Goal: Information Seeking & Learning: Learn about a topic

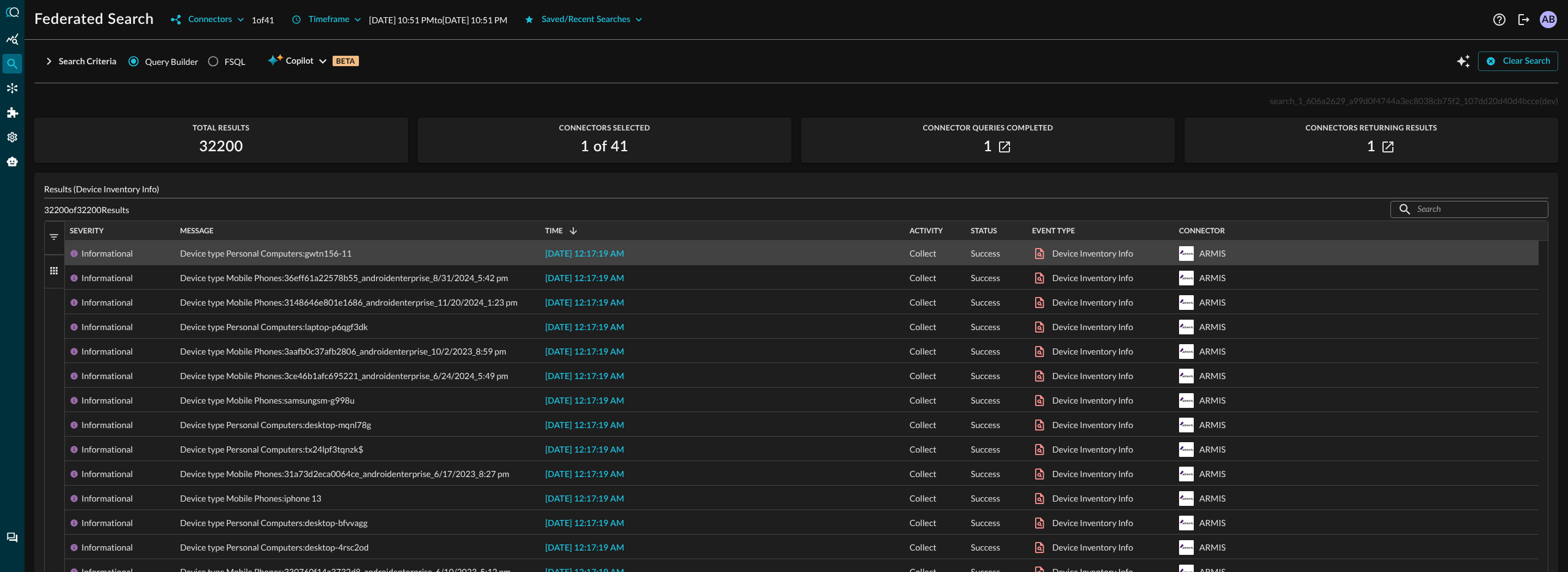
click at [610, 251] on span "2025-09-03 12:17:19 AM" at bounding box center [584, 254] width 79 height 9
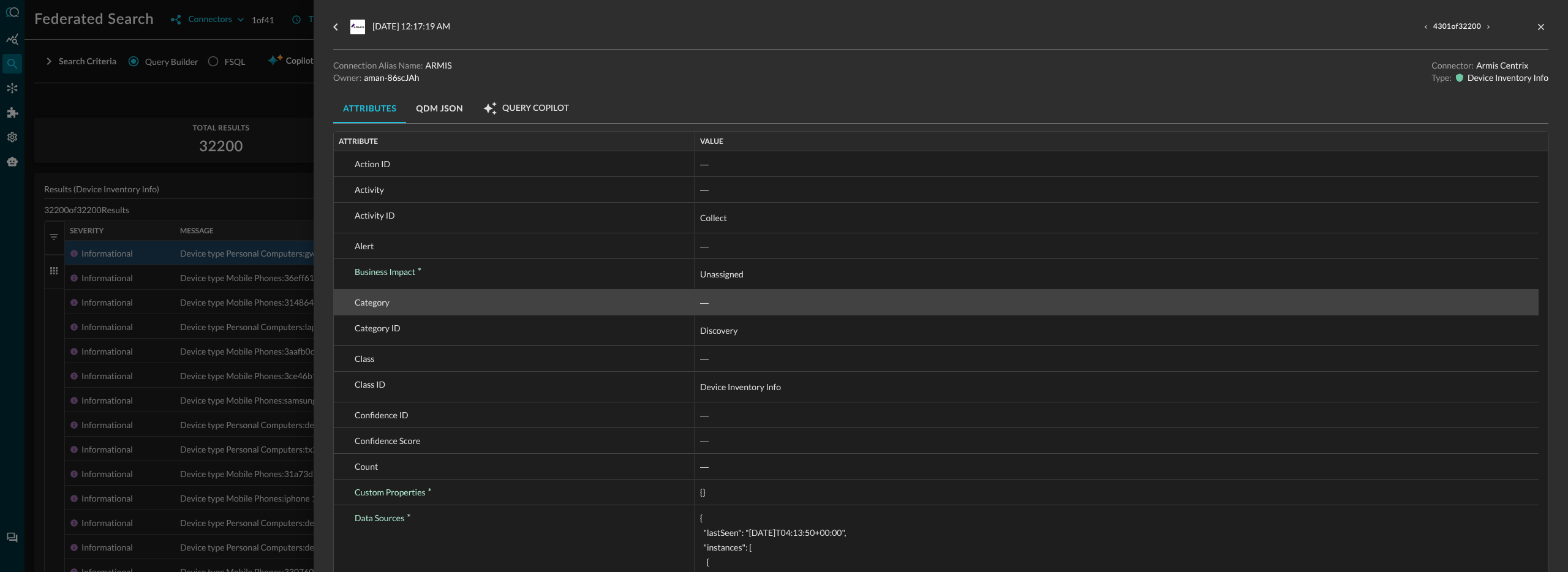
scroll to position [20, 0]
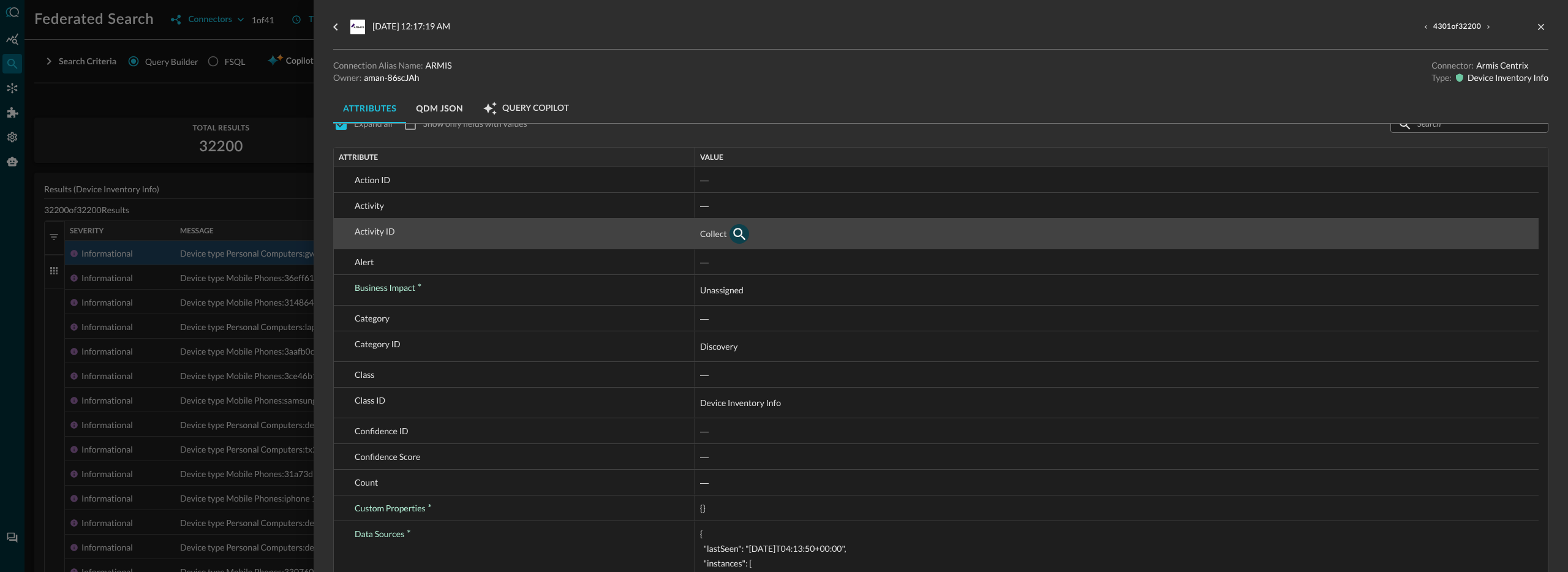
click at [736, 236] on icon "button" at bounding box center [739, 234] width 13 height 13
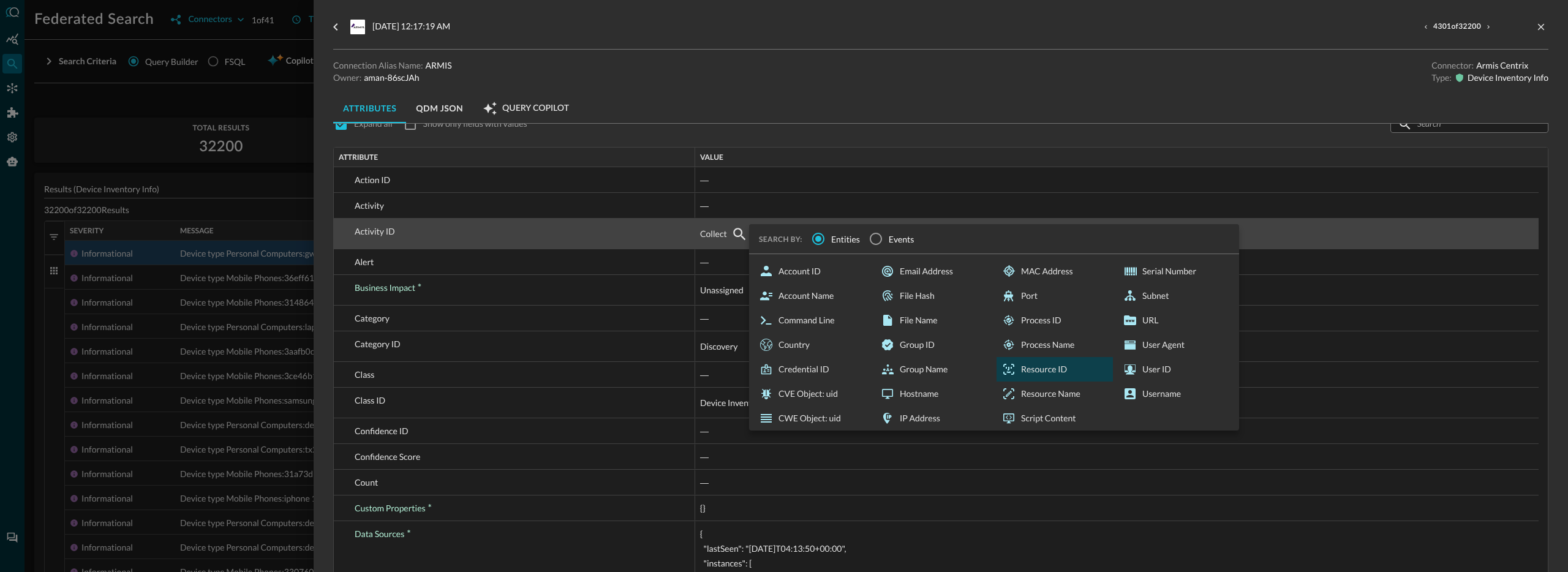
click at [1075, 374] on div "Resource ID" at bounding box center [1054, 369] width 116 height 24
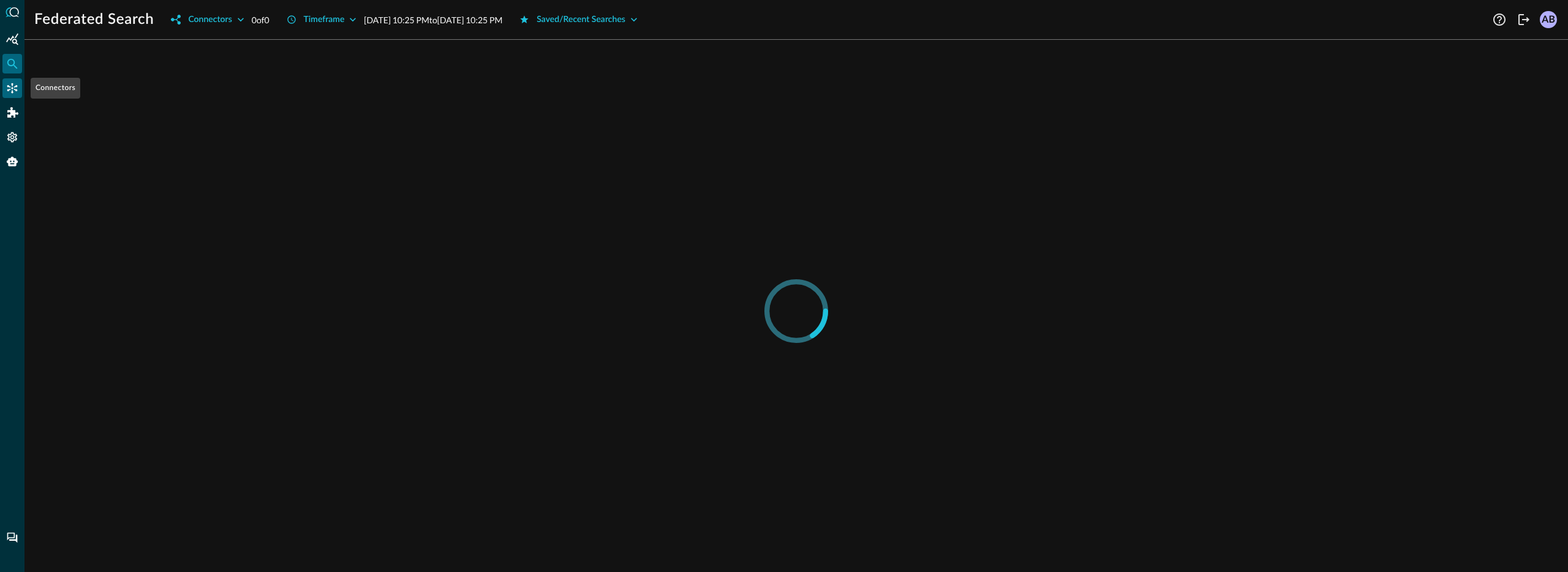
click at [10, 95] on div "Connectors" at bounding box center [12, 88] width 20 height 20
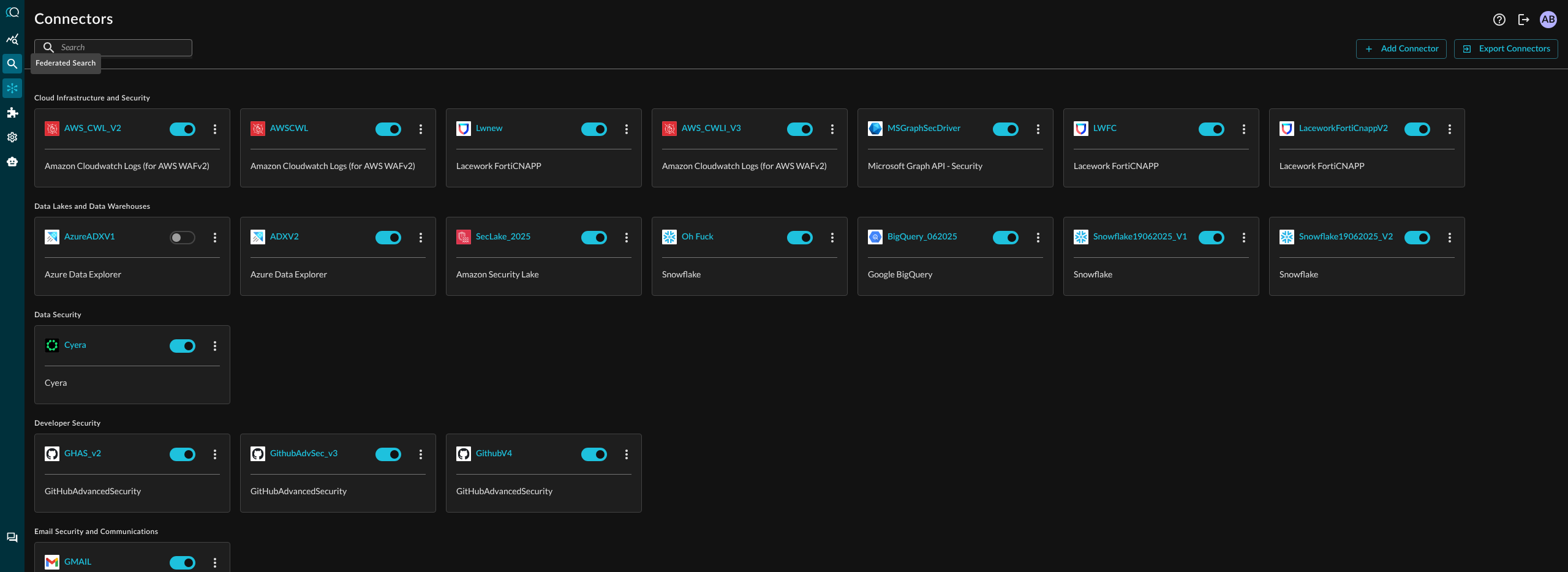
click at [16, 66] on icon "Federated Search" at bounding box center [12, 64] width 13 height 13
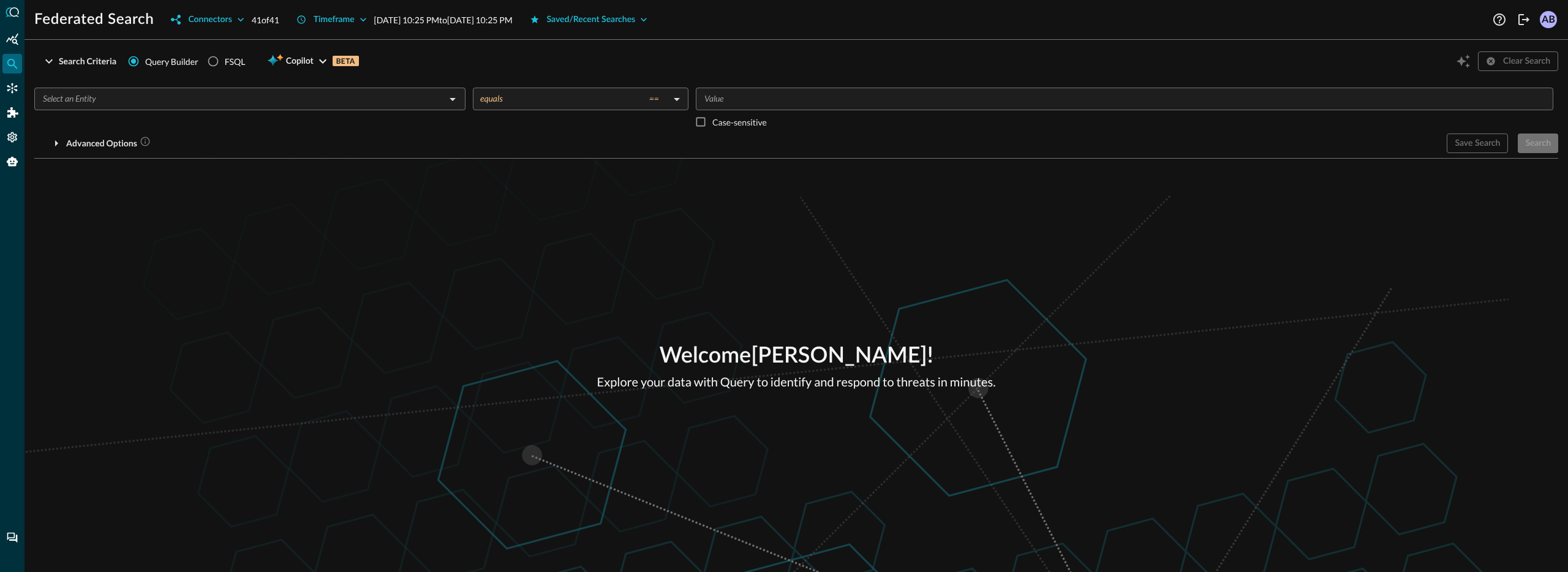
click at [333, 102] on input "text" at bounding box center [239, 98] width 403 height 16
click at [630, 23] on div "Saved/Recent Searches" at bounding box center [591, 20] width 89 height 16
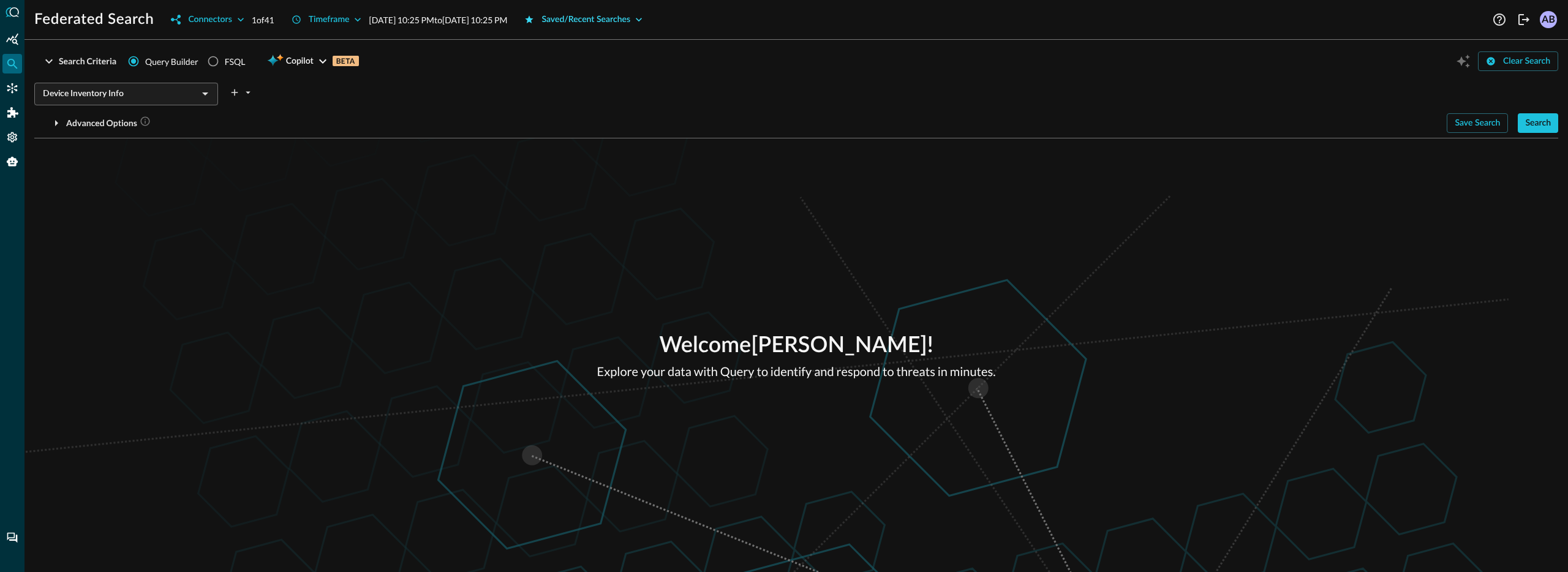
click at [621, 22] on div "Saved/Recent Searches" at bounding box center [586, 20] width 89 height 16
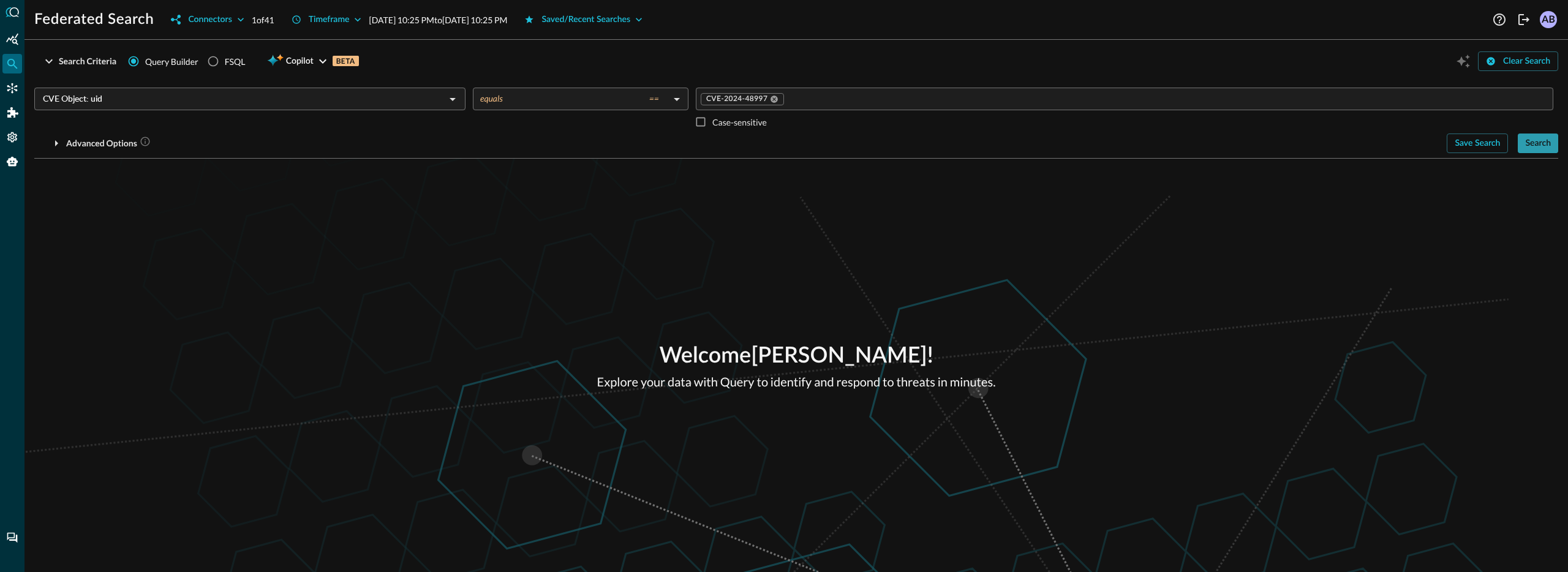
click at [1542, 144] on div "Search" at bounding box center [1538, 143] width 26 height 16
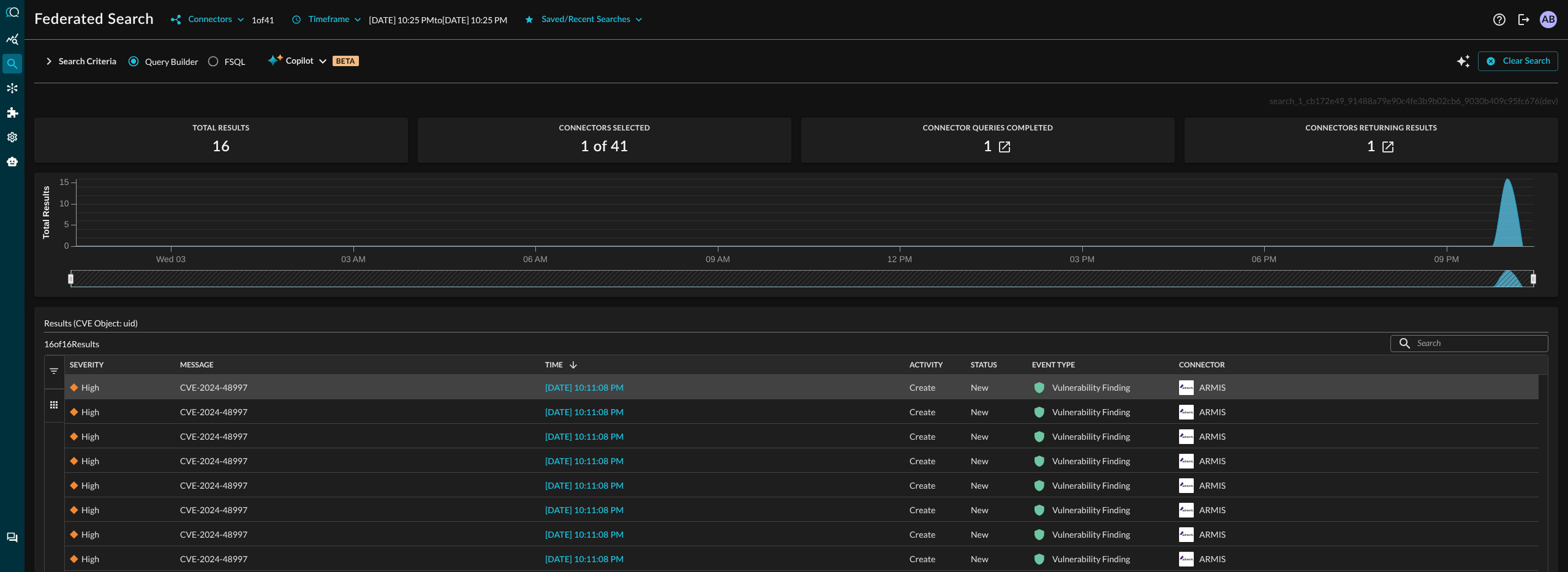
click at [624, 392] on span "[DATE] 10:11:08 PM" at bounding box center [584, 389] width 78 height 9
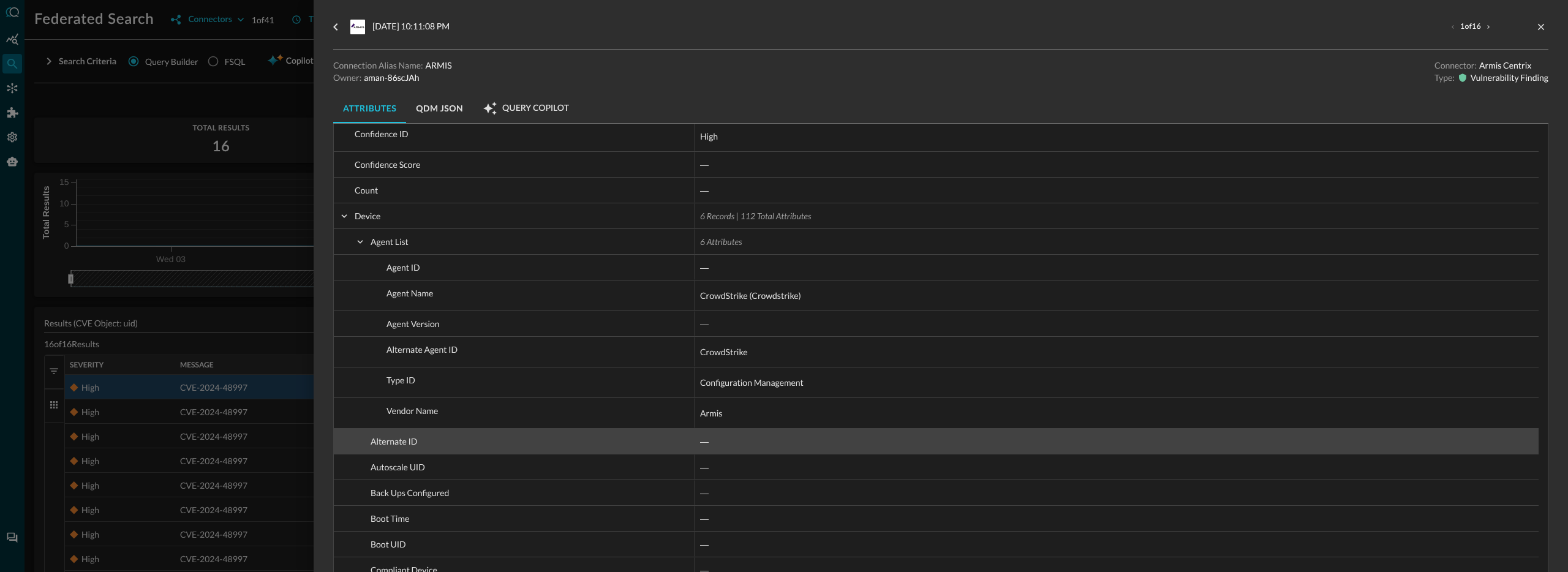
scroll to position [384, 0]
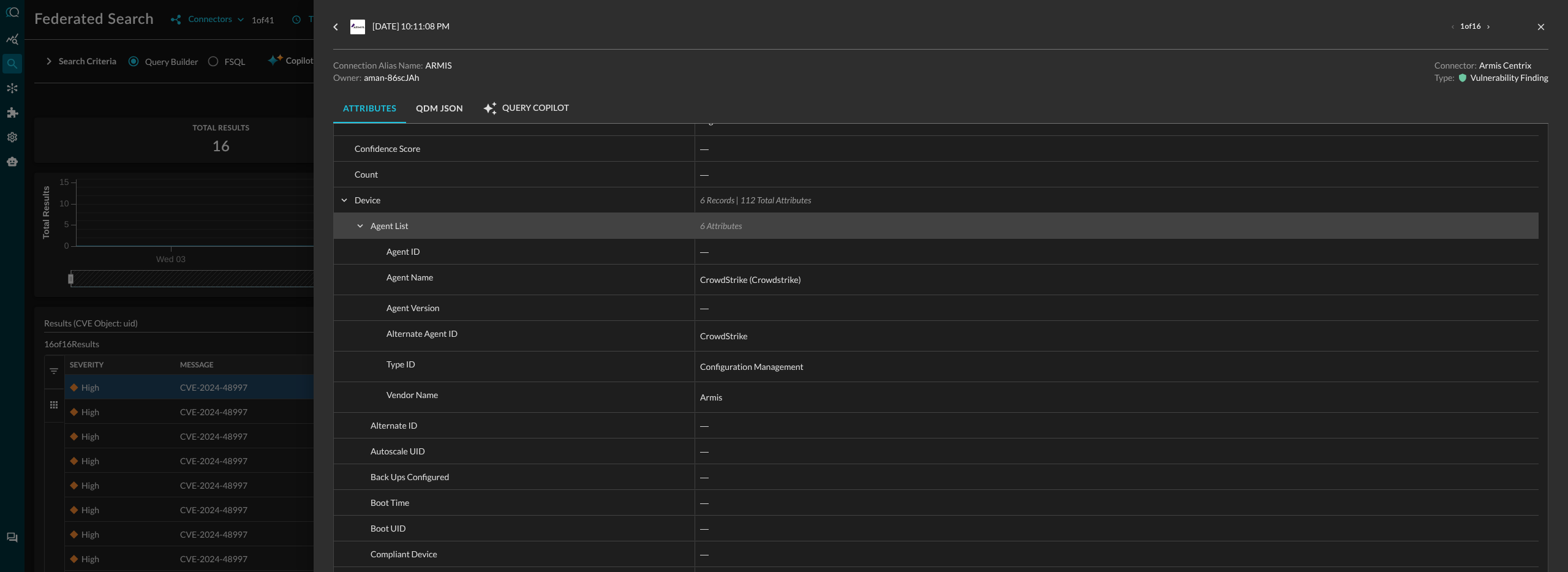
click at [358, 228] on span at bounding box center [360, 225] width 11 height 11
checkbox input "false"
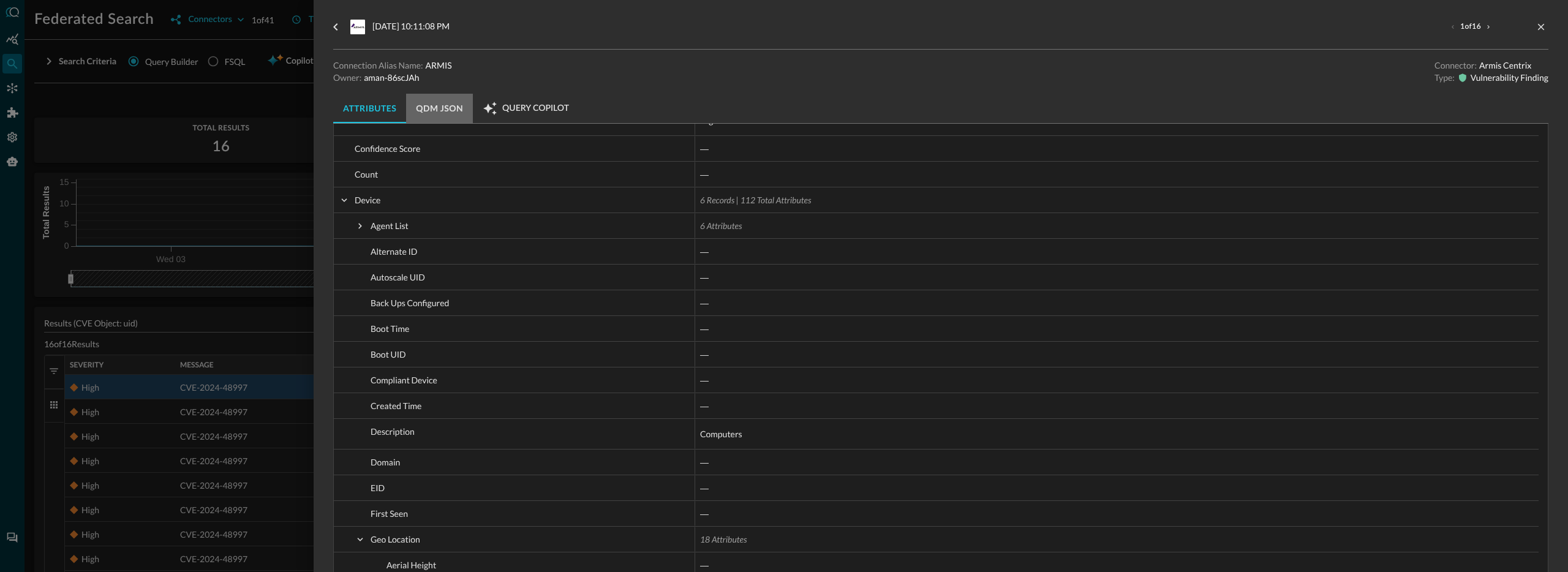
click at [440, 105] on button "QDM JSON" at bounding box center [439, 109] width 67 height 30
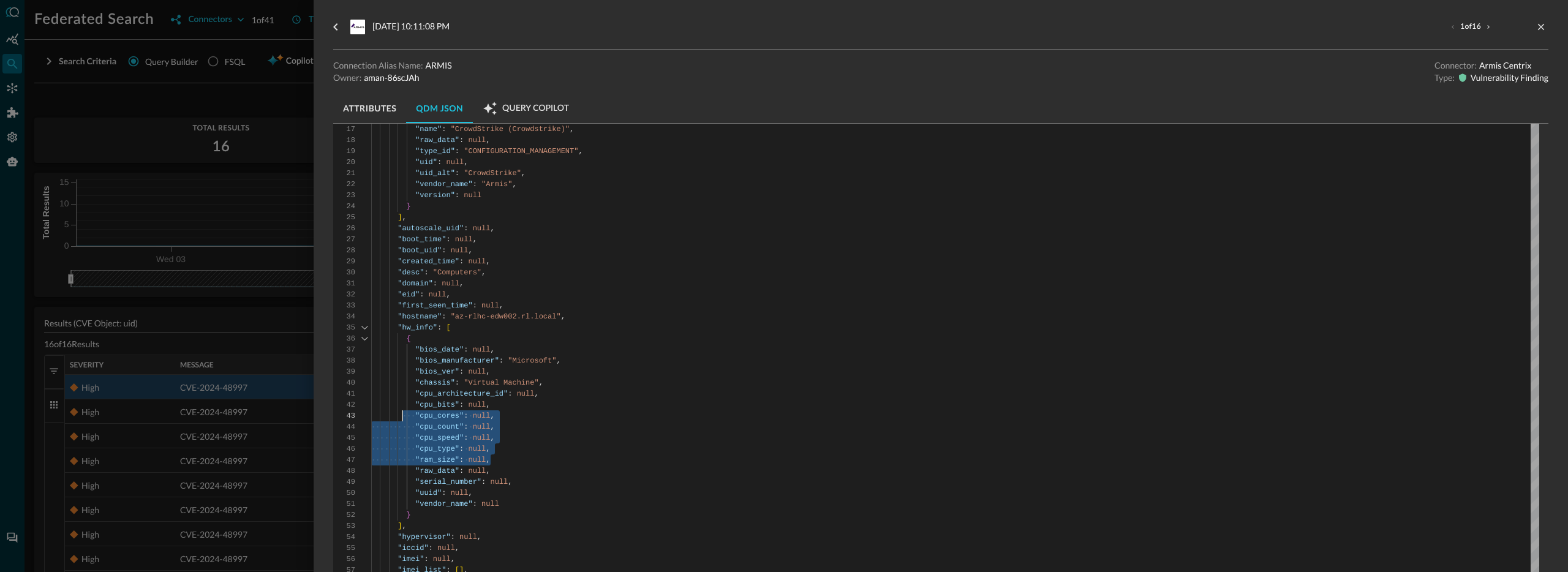
scroll to position [11, 0]
drag, startPoint x: 495, startPoint y: 463, endPoint x: 384, endPoint y: 406, distance: 124.8
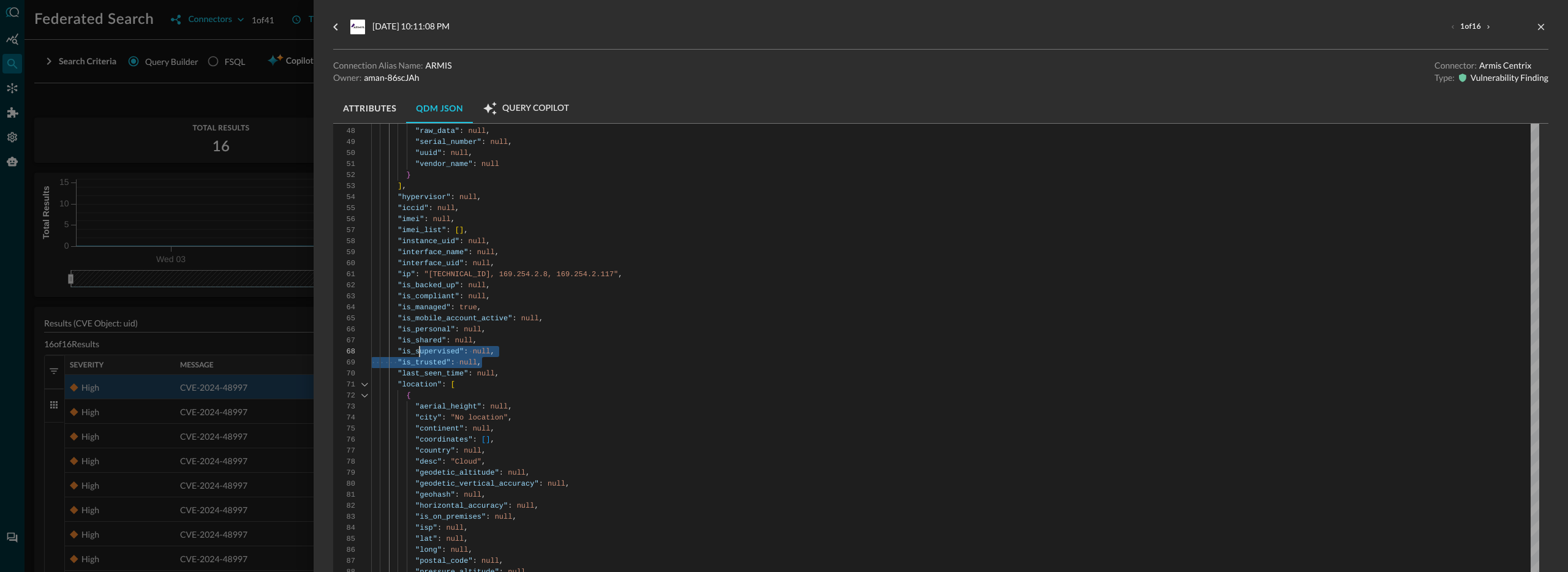
scroll to position [55, 0]
drag, startPoint x: 505, startPoint y: 367, endPoint x: 389, endPoint y: 332, distance: 121.2
drag, startPoint x: 499, startPoint y: 304, endPoint x: 383, endPoint y: 285, distance: 117.5
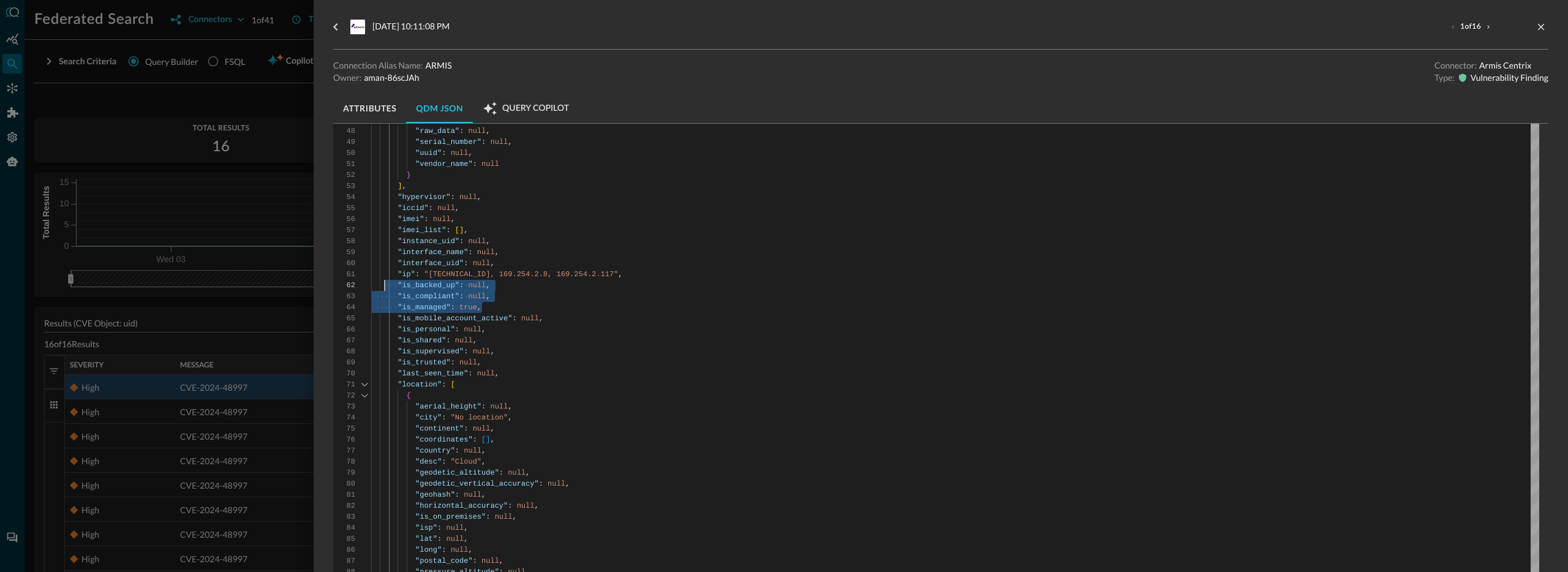
drag, startPoint x: 505, startPoint y: 259, endPoint x: 377, endPoint y: 242, distance: 129.1
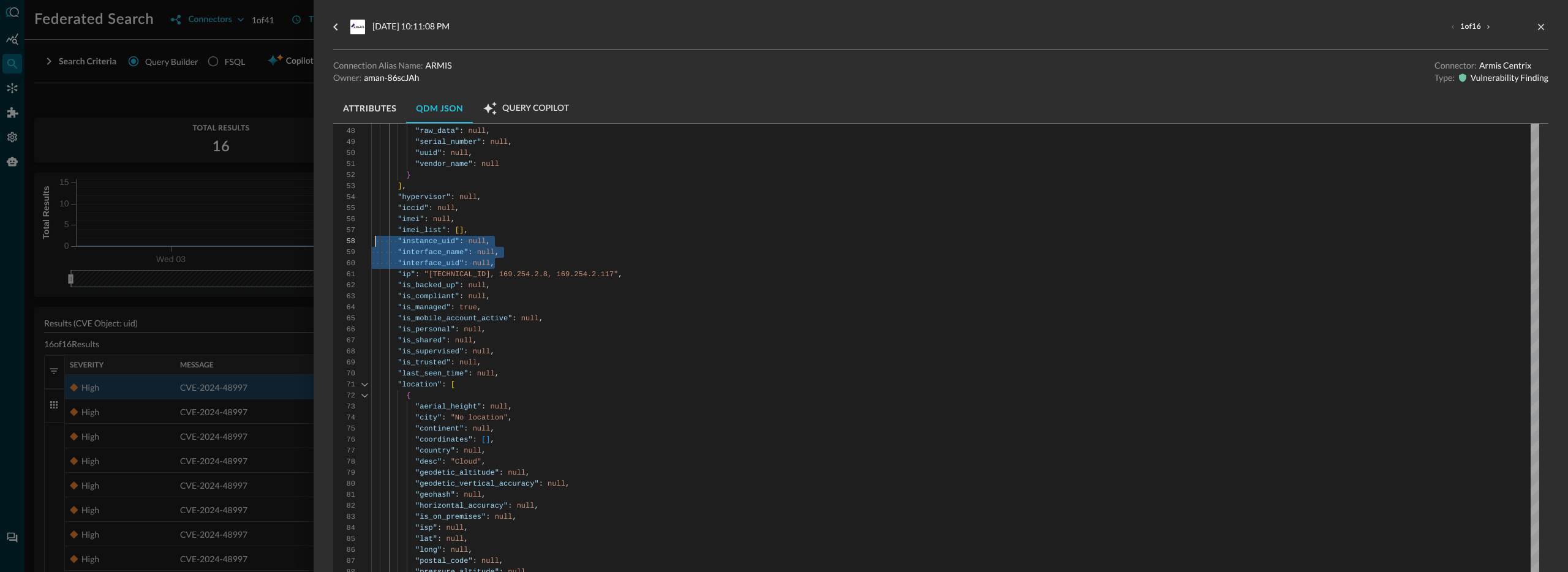
type textarea ""ip": "[TECHNICAL_ID], [TECHNICAL_ID], [TECHNICAL_ID]", "is_backed_up": null, "…"
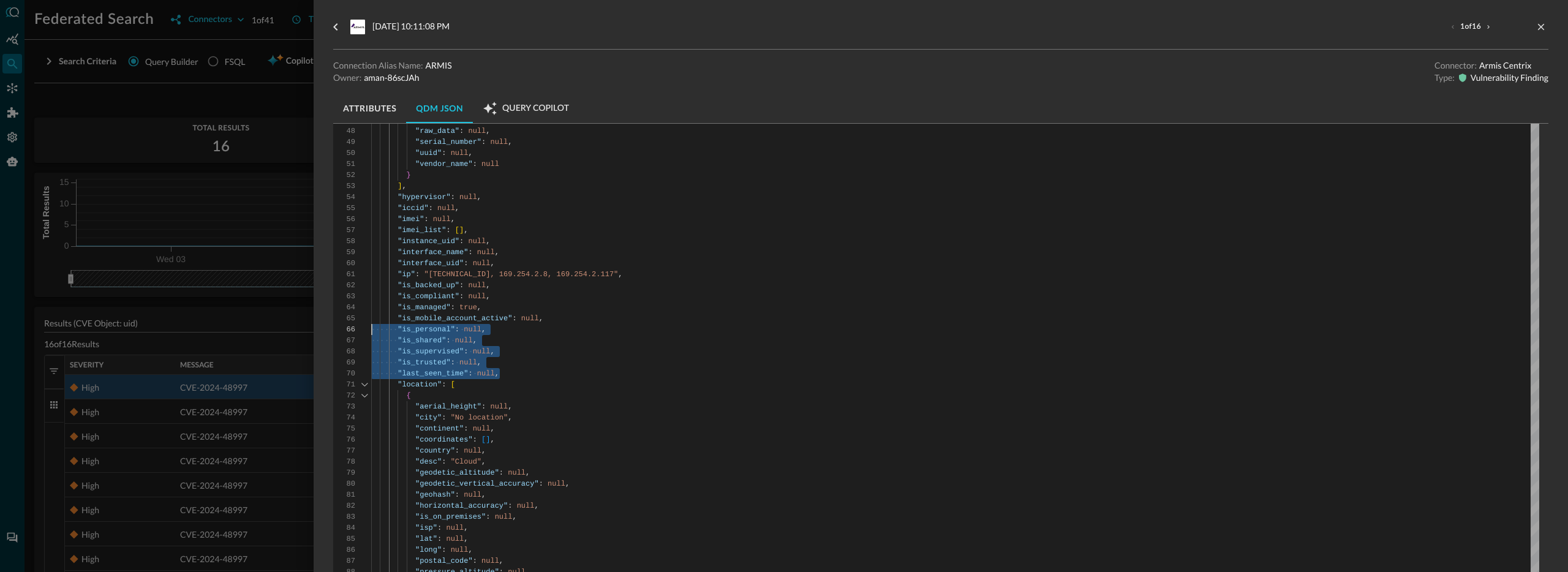
scroll to position [55, 0]
drag, startPoint x: 502, startPoint y: 375, endPoint x: 349, endPoint y: 334, distance: 158.4
click at [361, 107] on button "Attributes" at bounding box center [369, 109] width 73 height 30
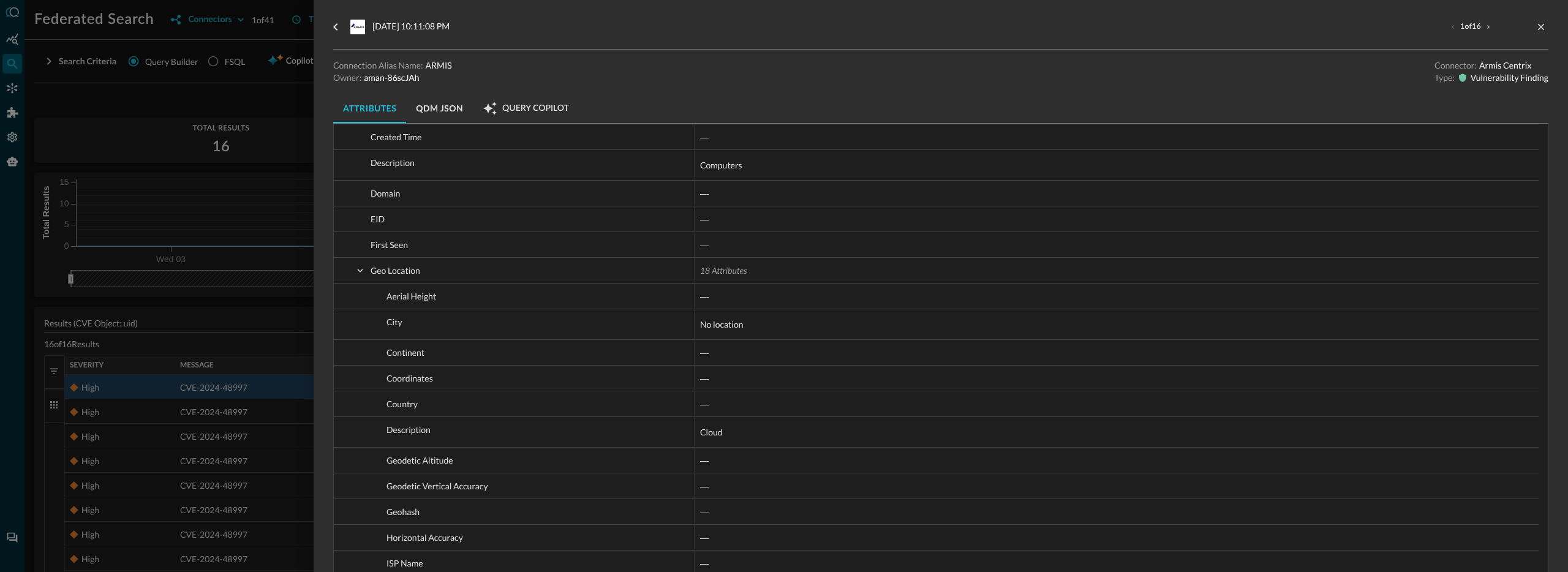
scroll to position [749, 0]
click at [436, 101] on button "QDM JSON" at bounding box center [439, 109] width 67 height 30
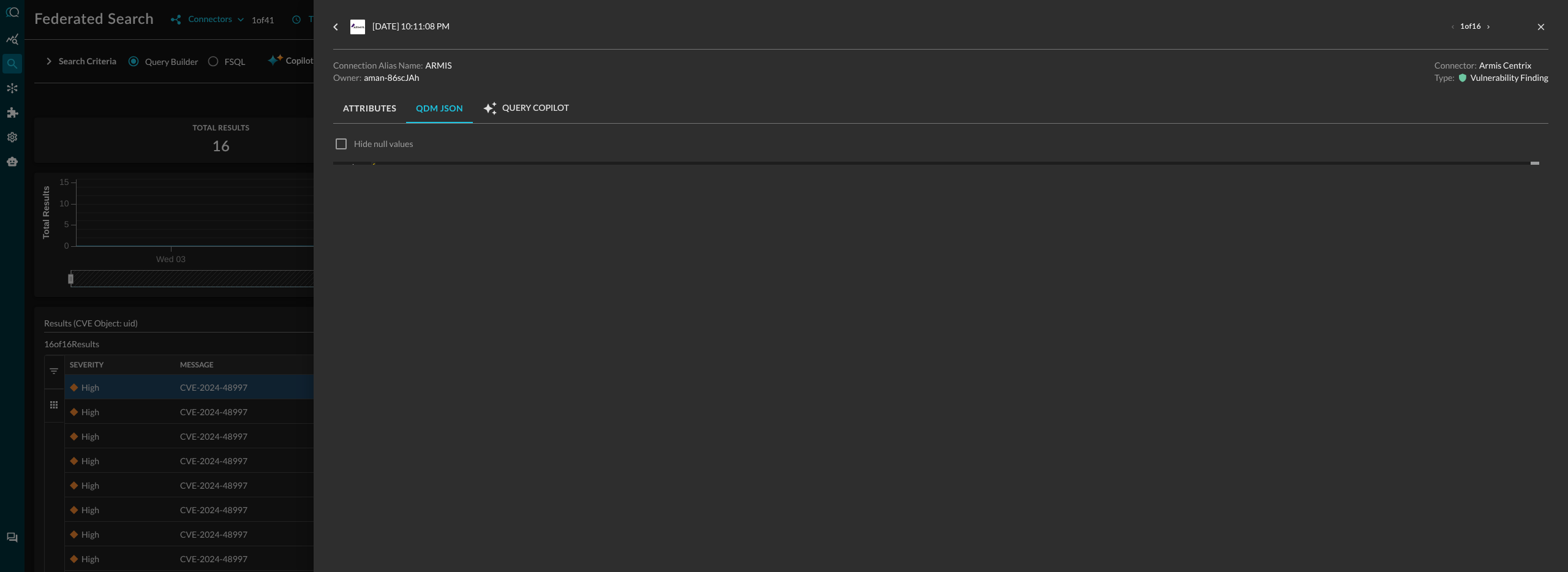
scroll to position [0, 0]
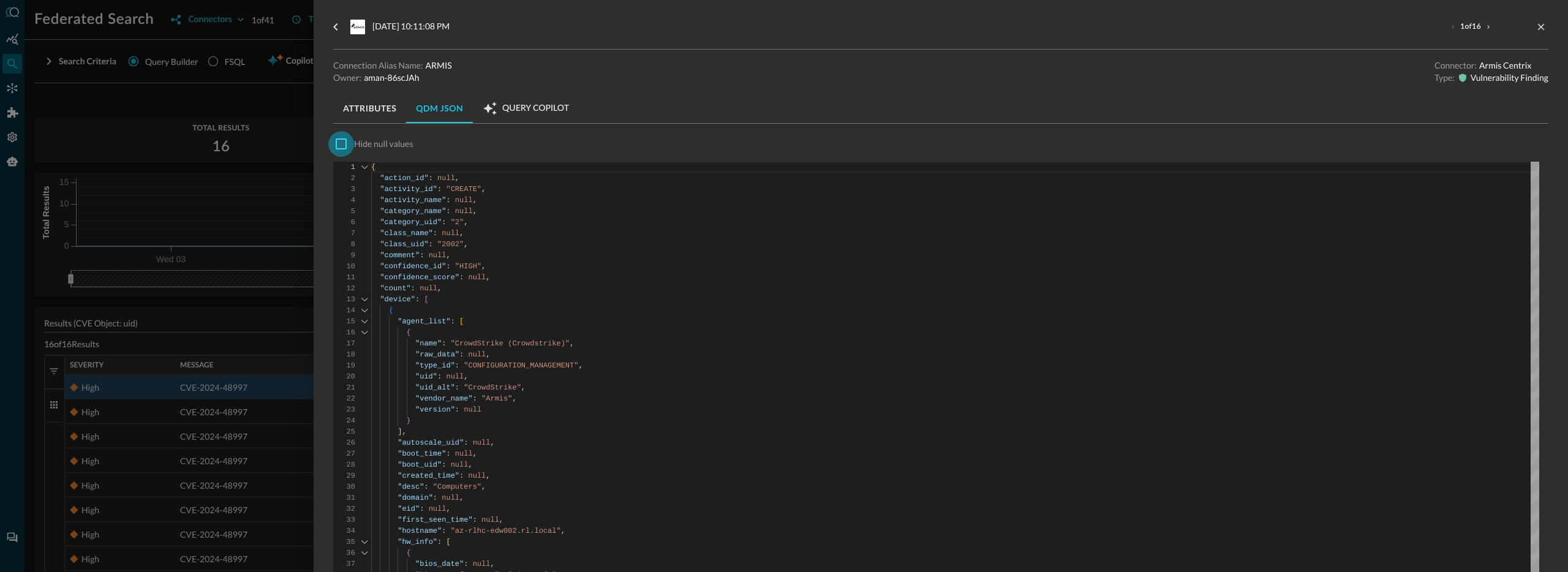
click at [342, 144] on input "checkbox" at bounding box center [341, 143] width 26 height 26
checkbox input "true"
type textarea "{ "activity_id": "CREATE", "category_uid": "2", "class_uid": "2002", "confidenc…"
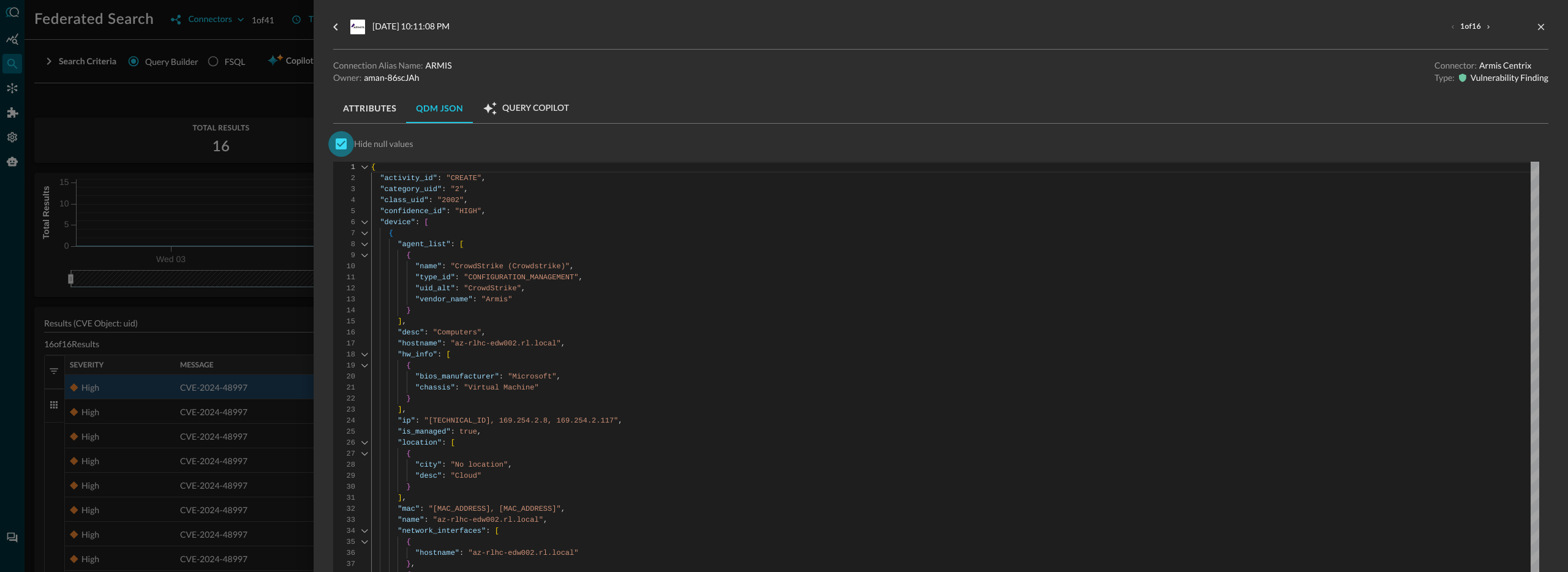
click at [345, 145] on input "checkbox" at bounding box center [341, 143] width 26 height 26
checkbox input "false"
type textarea "{ "action_id": null, "activity_id": "CREATE", "activity_name": null, "category_…"
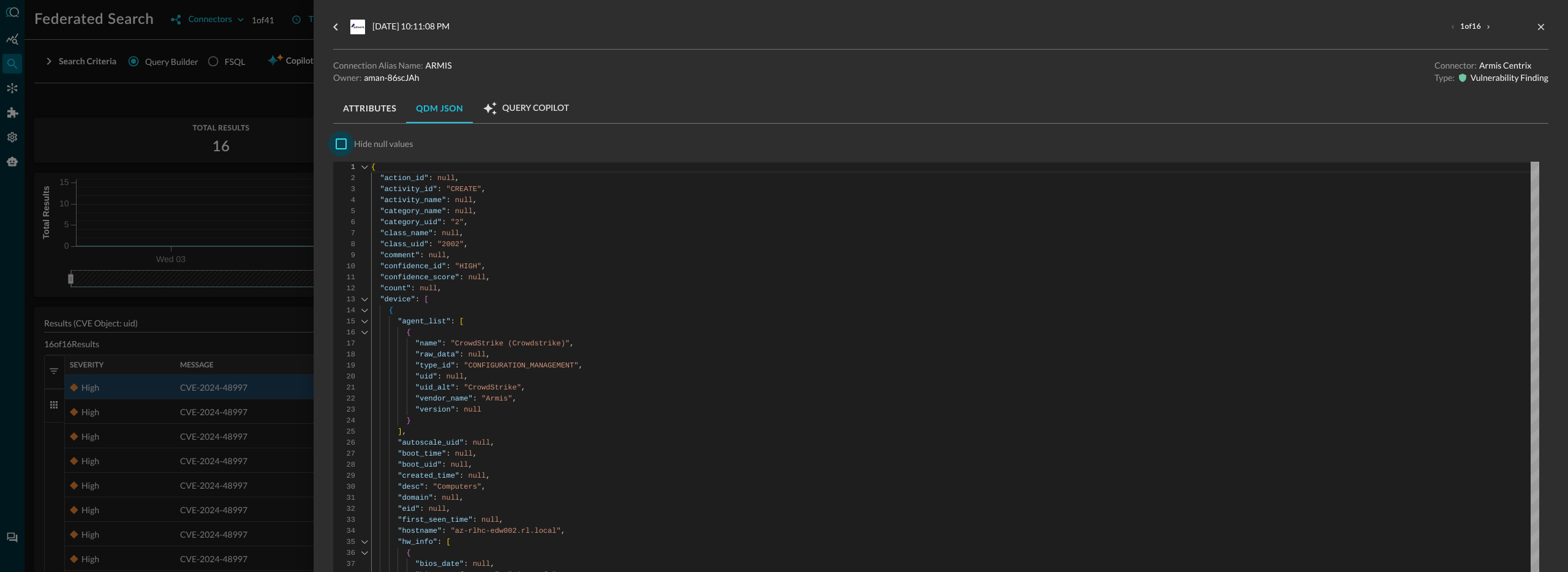
click at [342, 146] on input "checkbox" at bounding box center [341, 143] width 26 height 26
checkbox input "true"
type textarea "{ "activity_id": "CREATE", "category_uid": "2", "class_uid": "2002", "confidenc…"
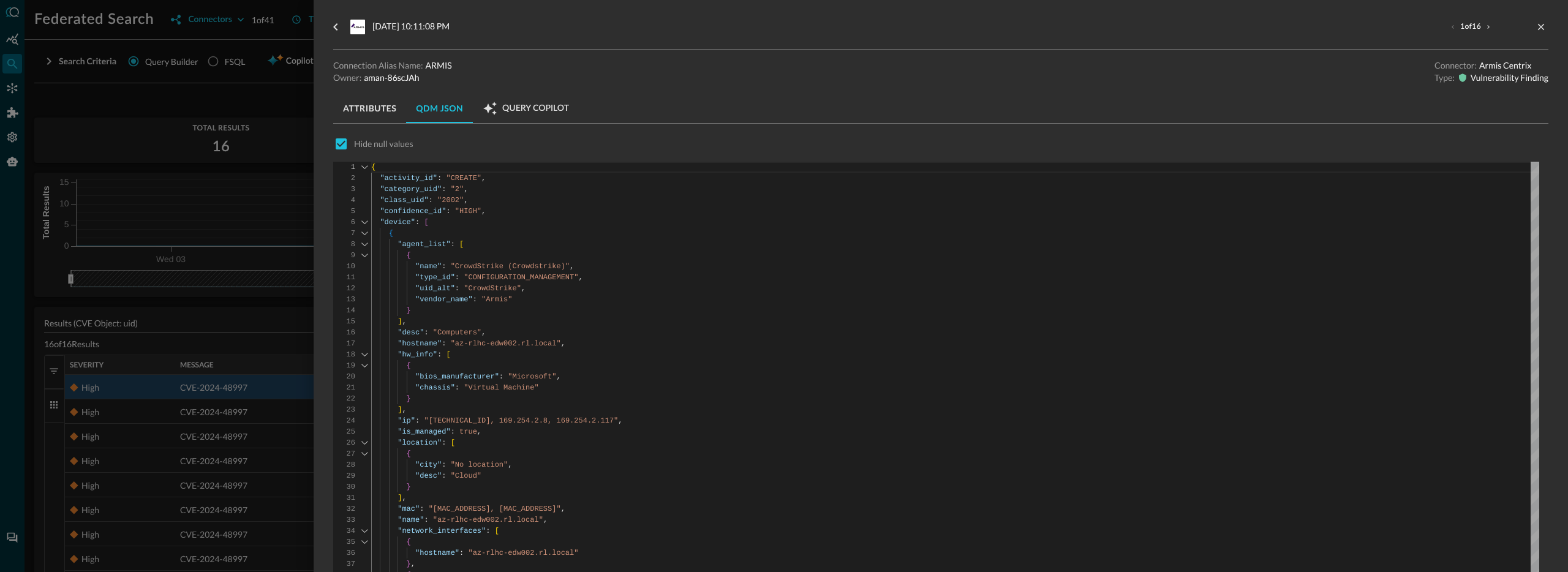
scroll to position [141, 0]
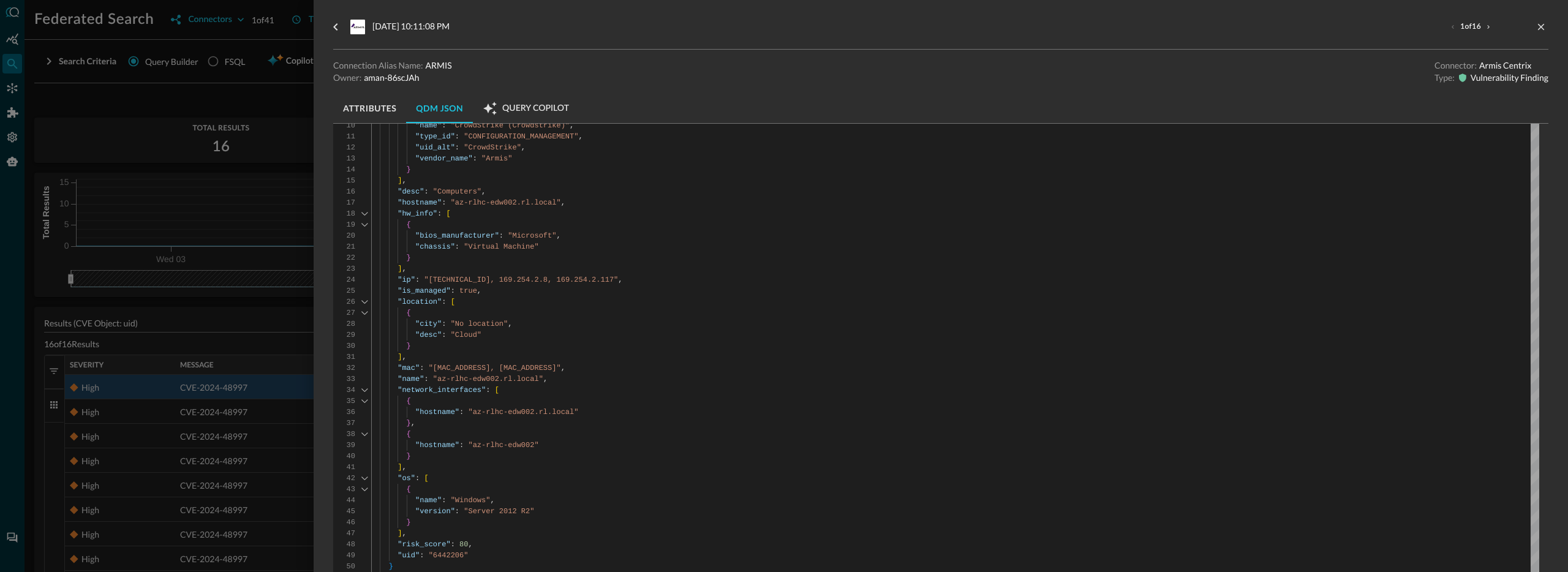
click at [379, 115] on button "Attributes" at bounding box center [369, 109] width 73 height 30
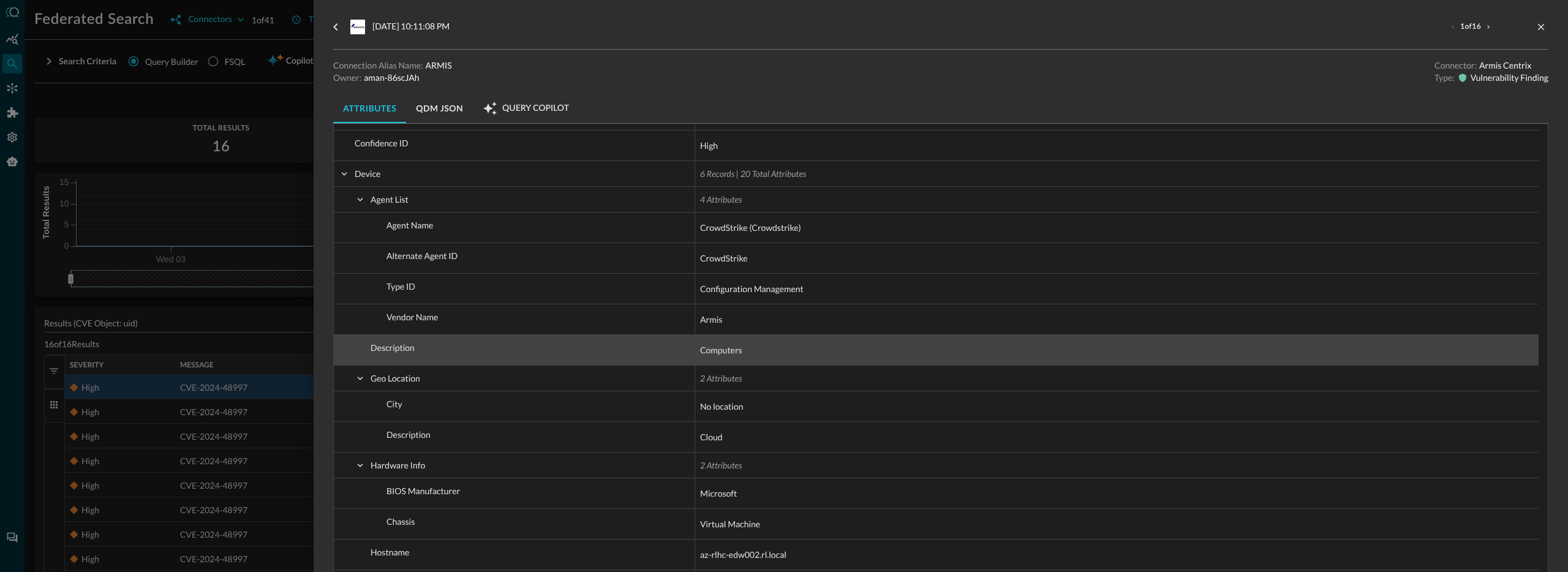
scroll to position [383, 0]
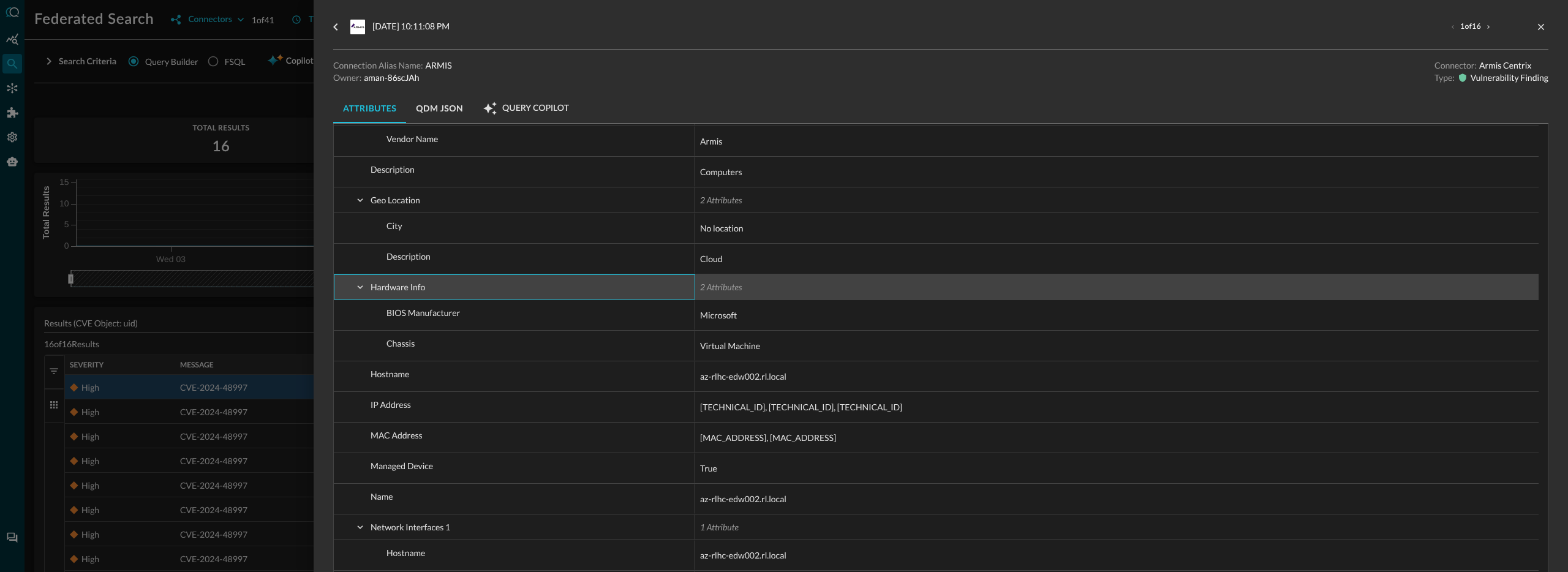
click at [365, 285] on span at bounding box center [360, 287] width 11 height 11
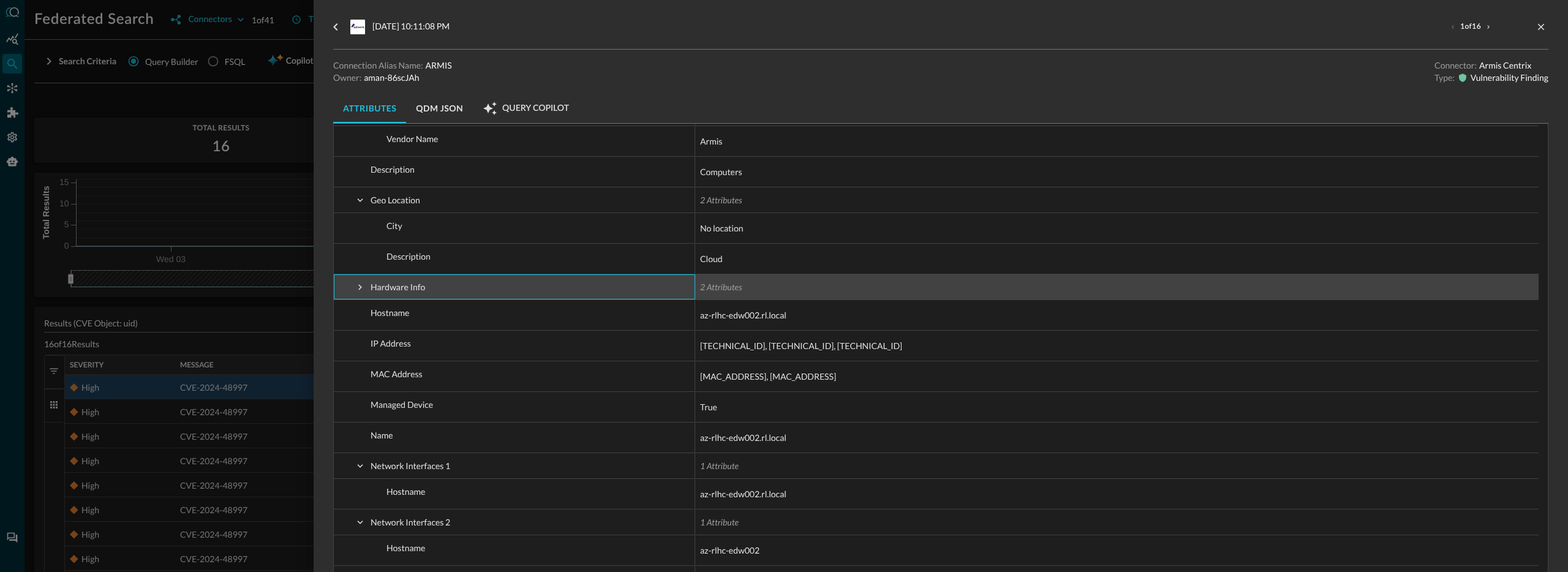
scroll to position [305, 0]
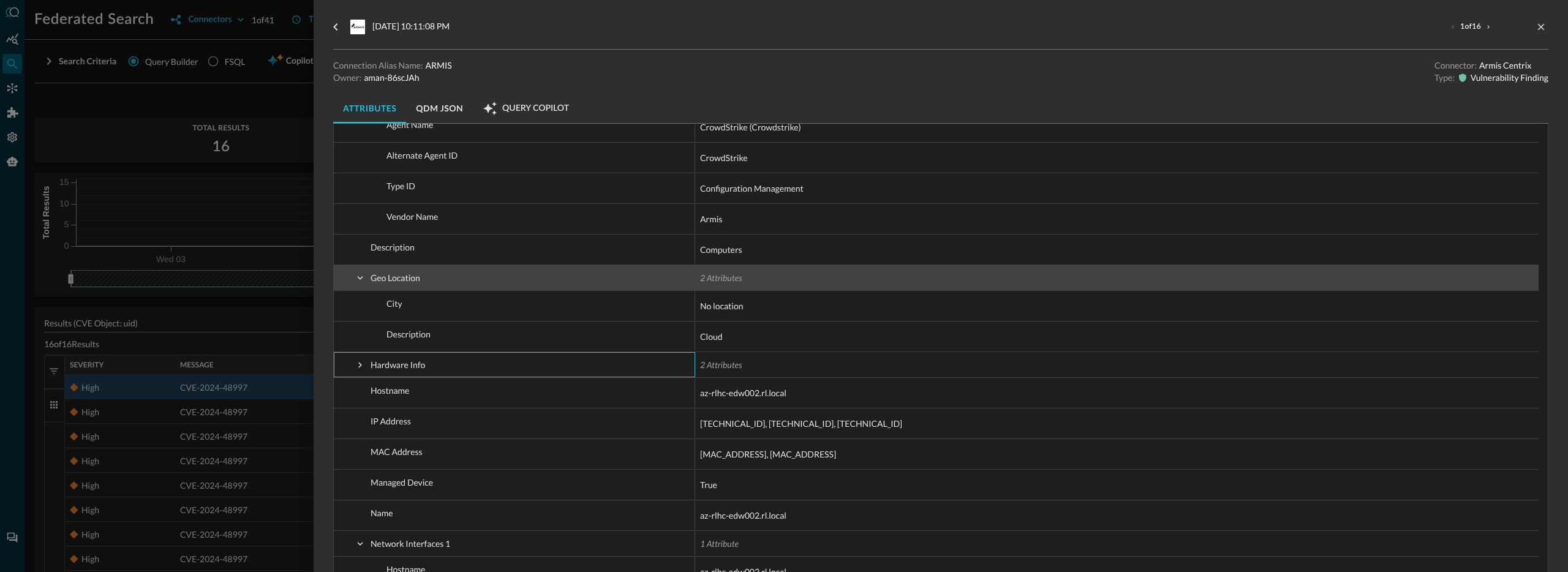
click at [355, 274] on span at bounding box center [360, 278] width 11 height 11
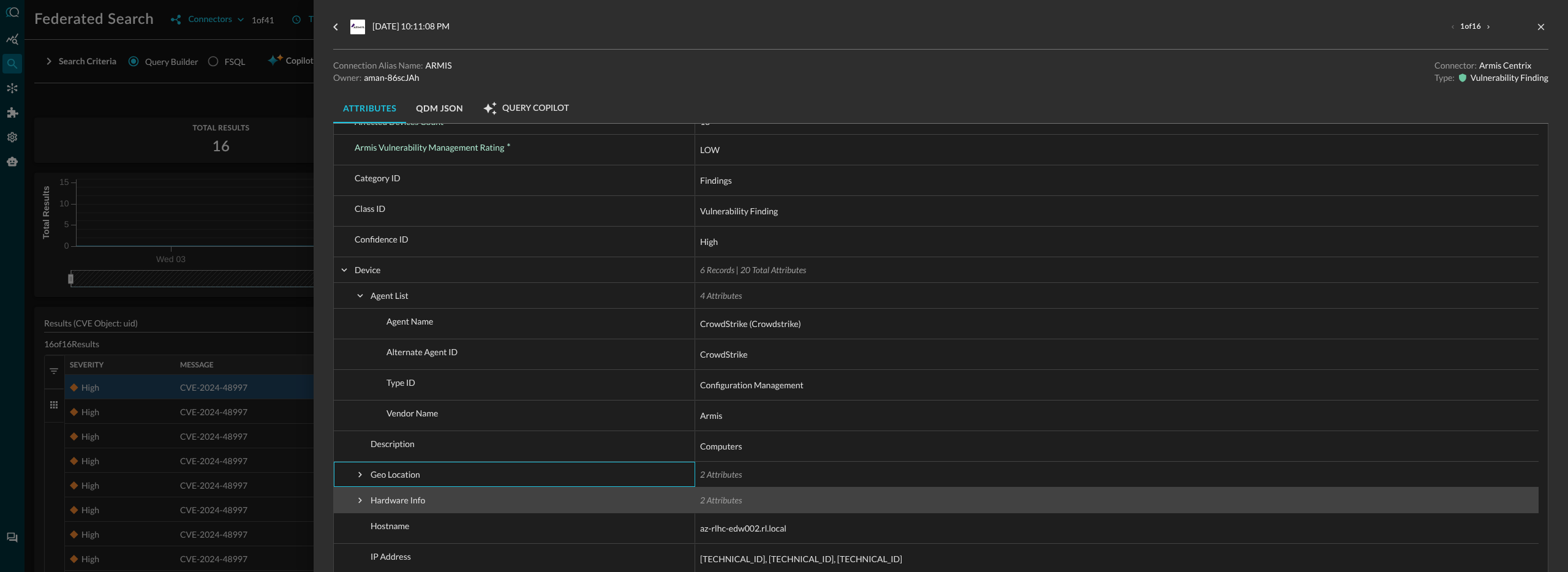
scroll to position [30, 0]
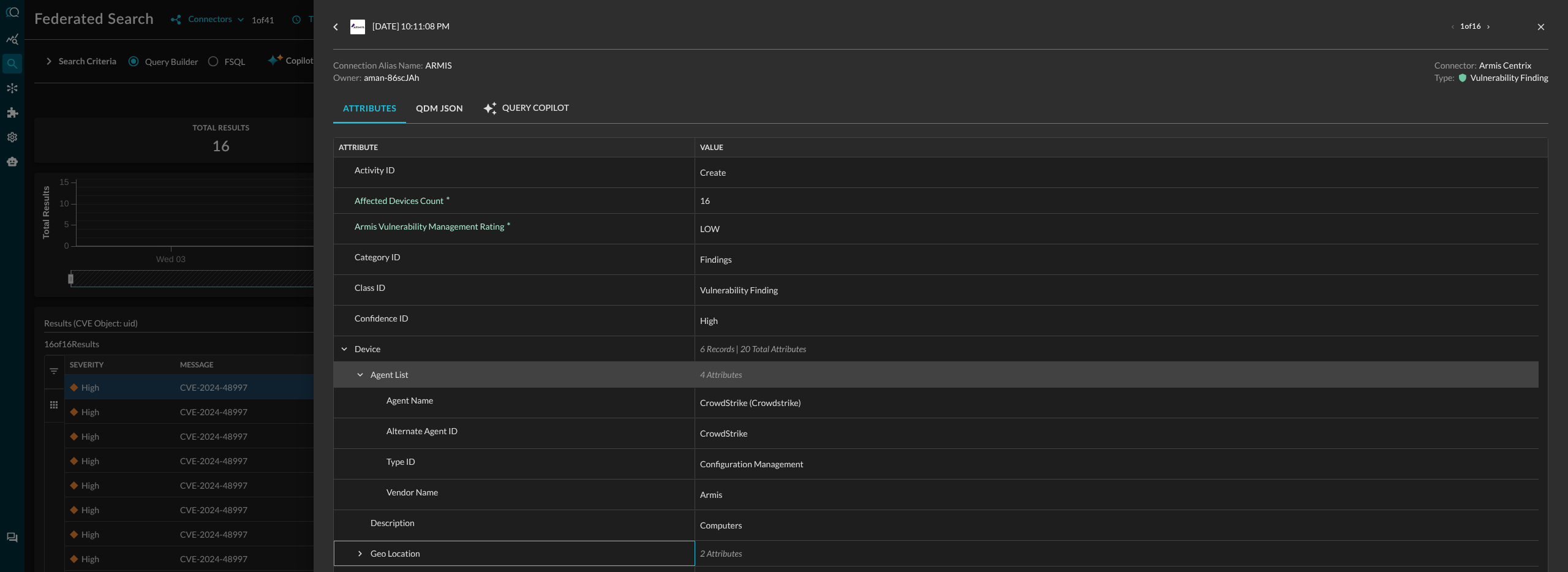
click at [359, 372] on span at bounding box center [360, 375] width 11 height 11
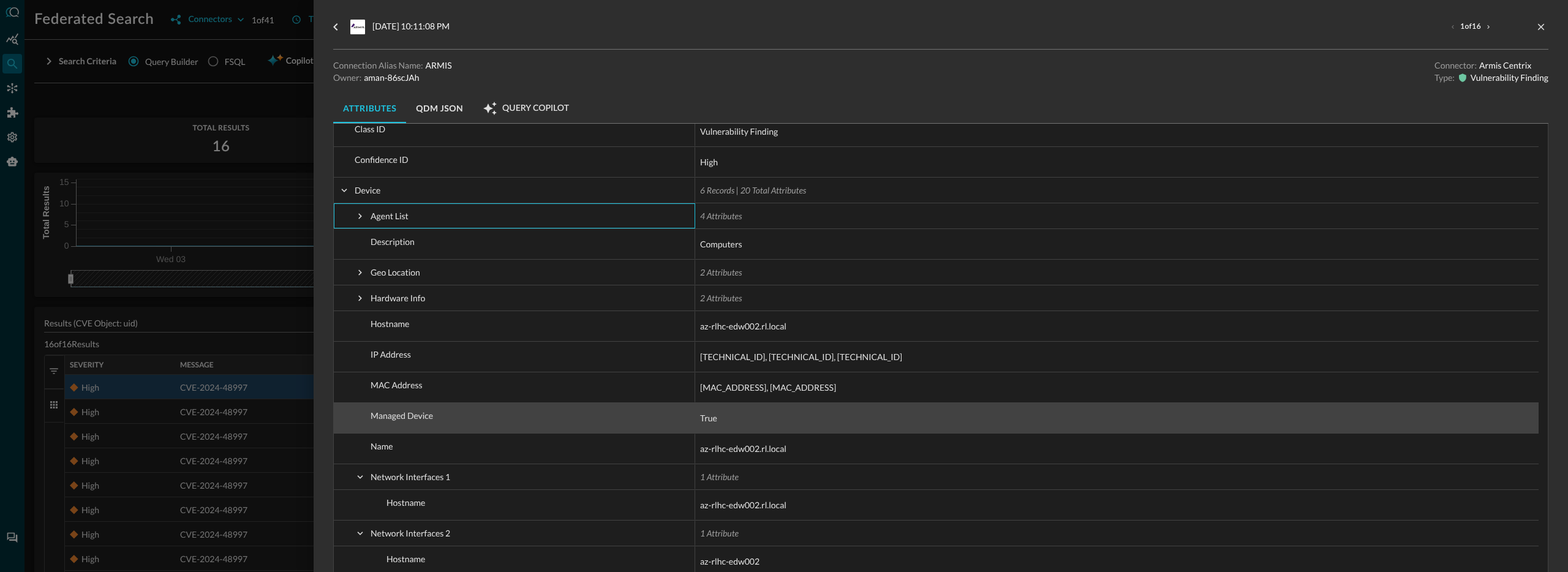
scroll to position [196, 0]
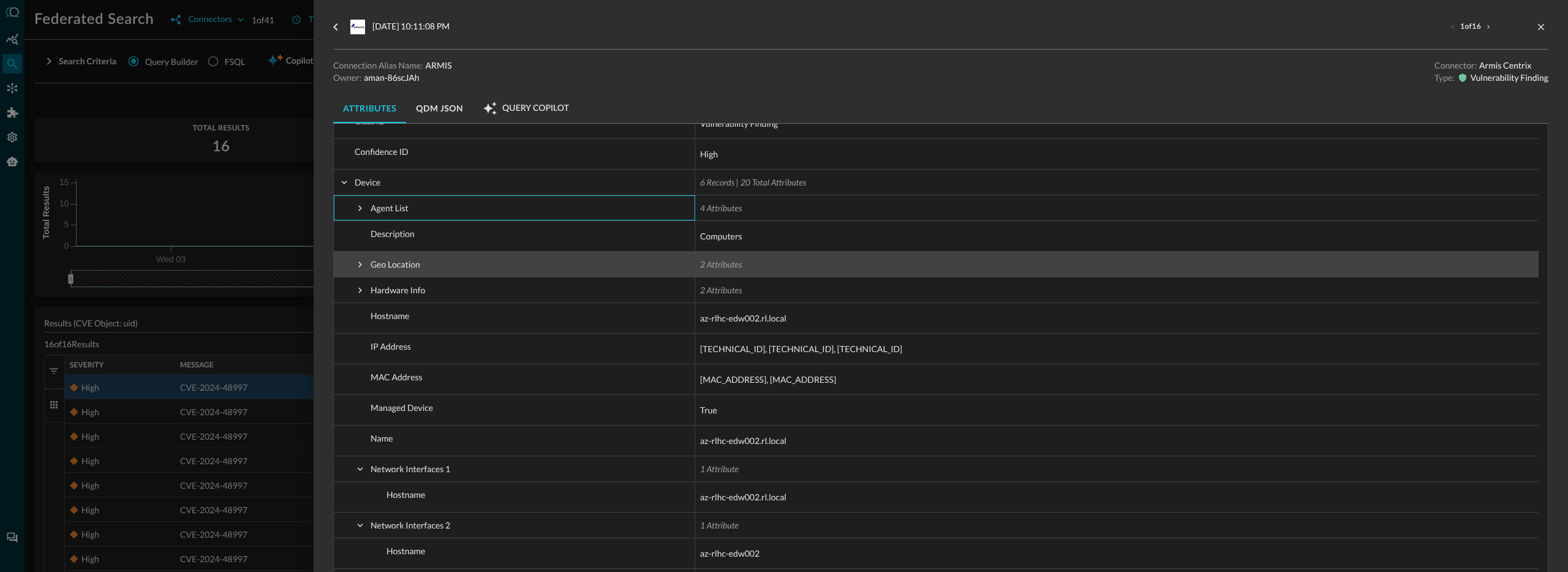
click at [365, 268] on span at bounding box center [360, 265] width 11 height 11
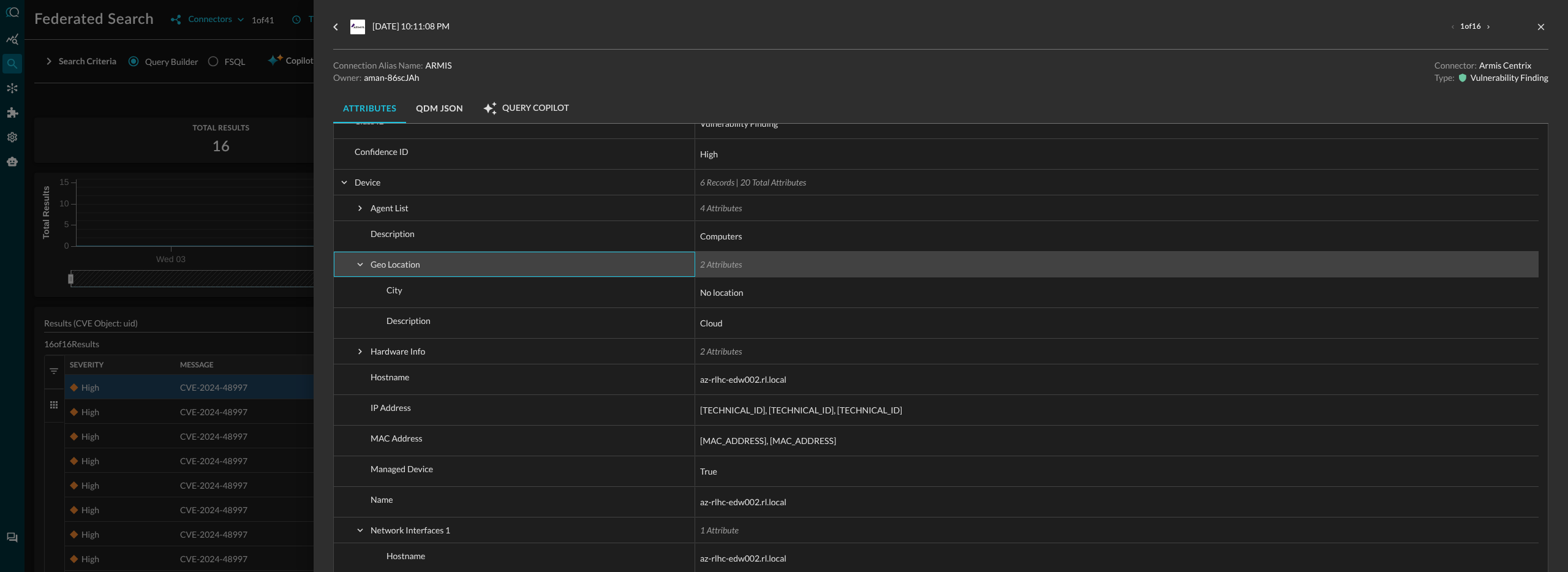
click at [365, 267] on span at bounding box center [360, 265] width 11 height 11
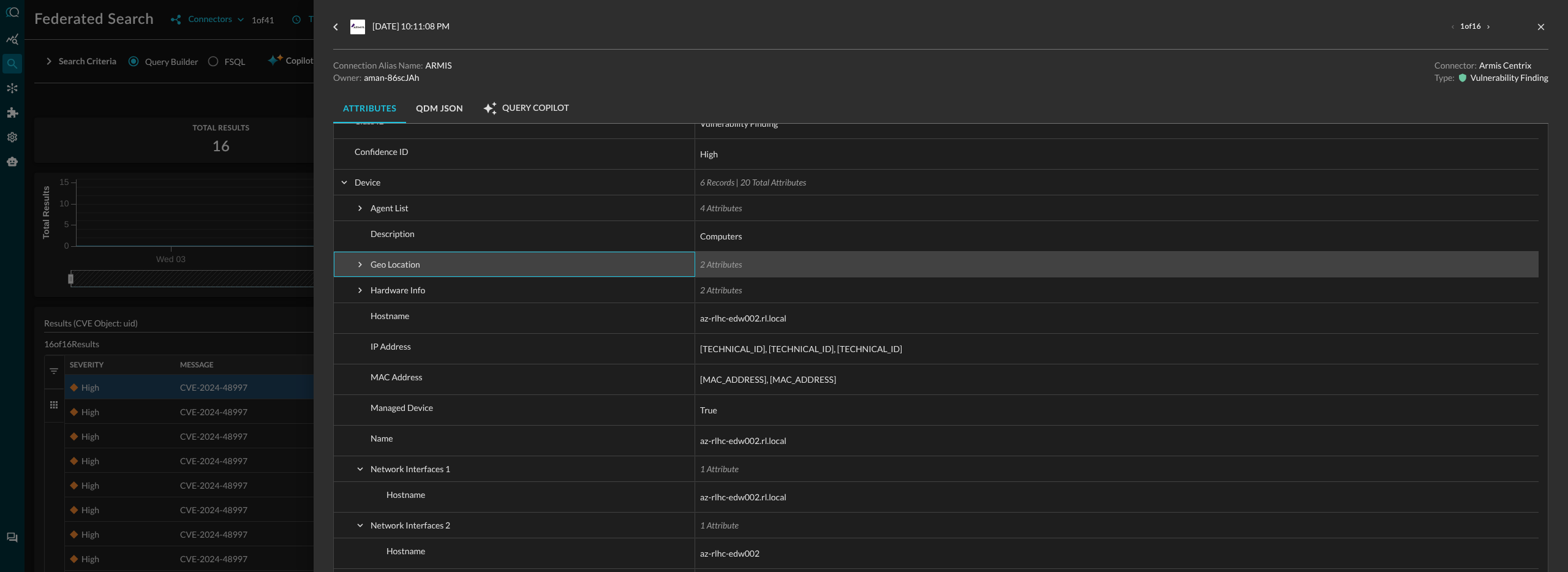
click at [365, 267] on span at bounding box center [360, 265] width 11 height 11
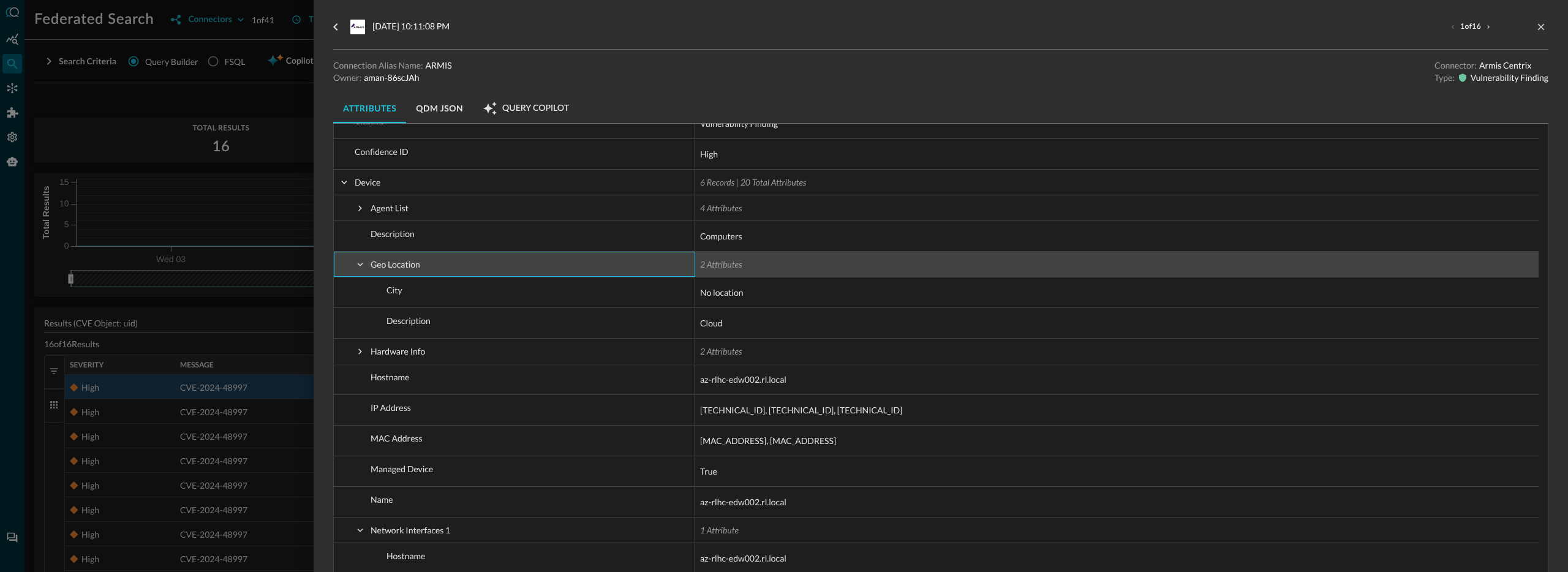
click at [364, 260] on span at bounding box center [360, 265] width 11 height 11
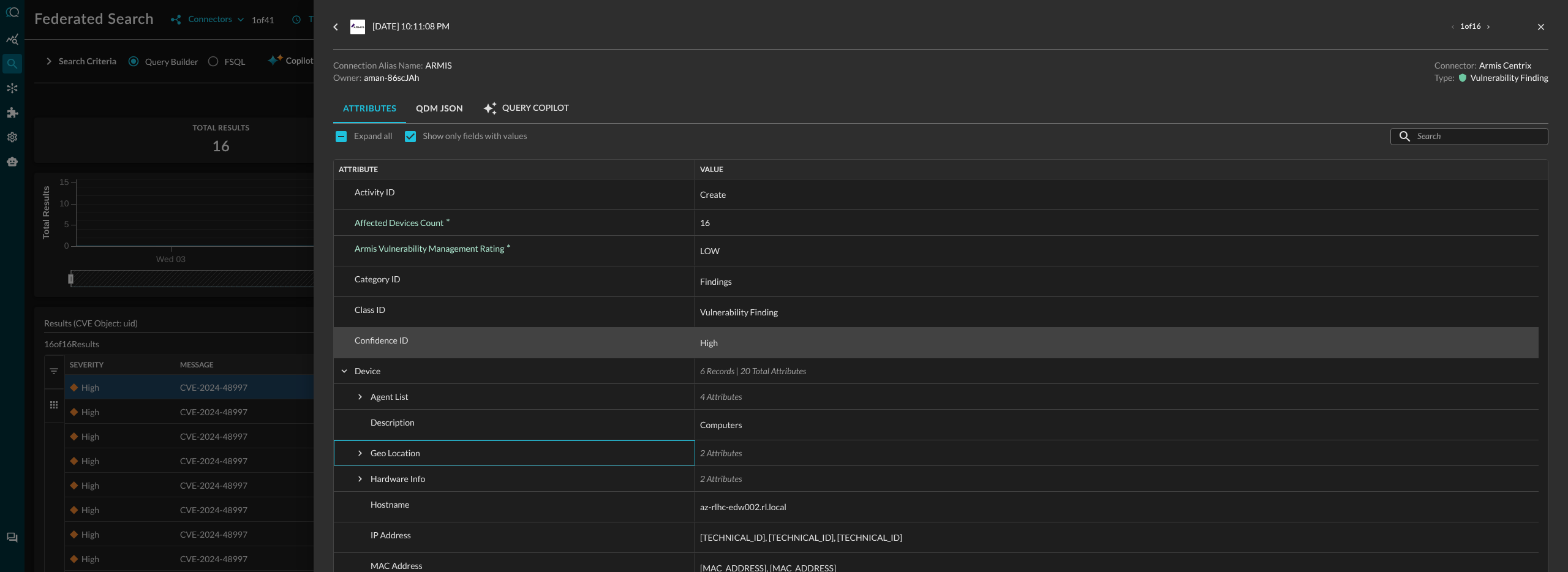
scroll to position [0, 0]
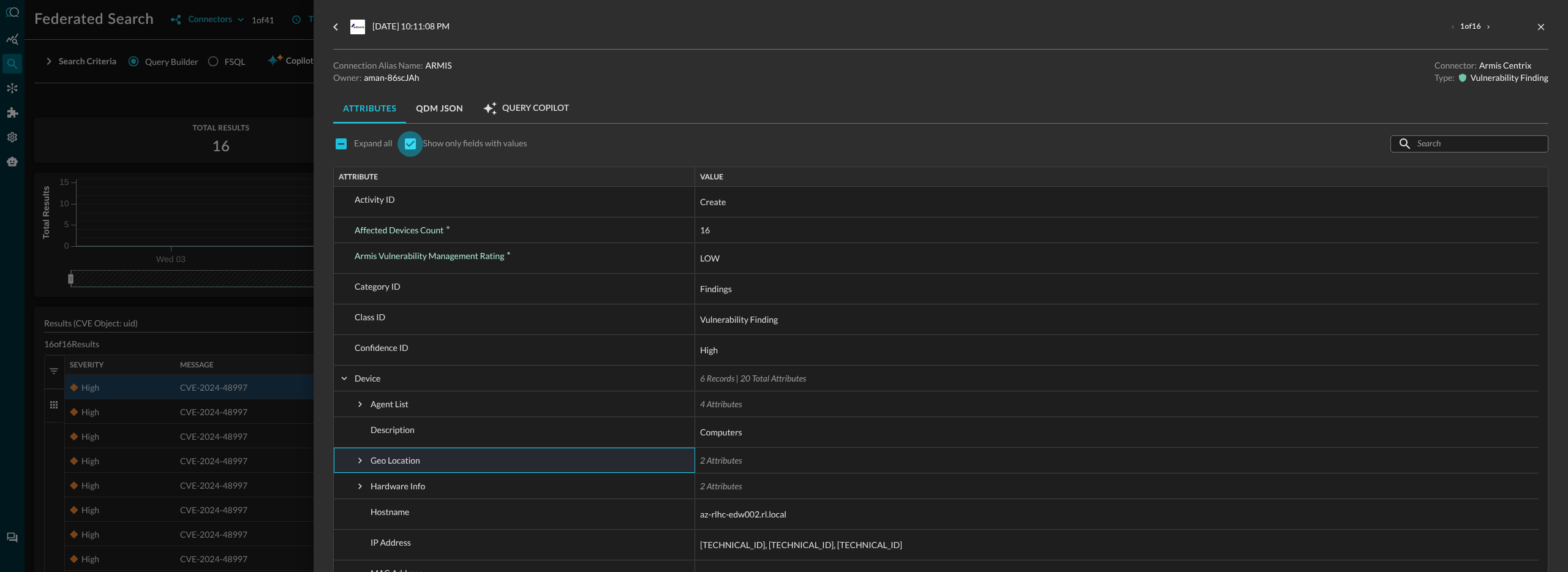
click at [413, 144] on input "checkbox" at bounding box center [410, 143] width 26 height 26
checkbox input "false"
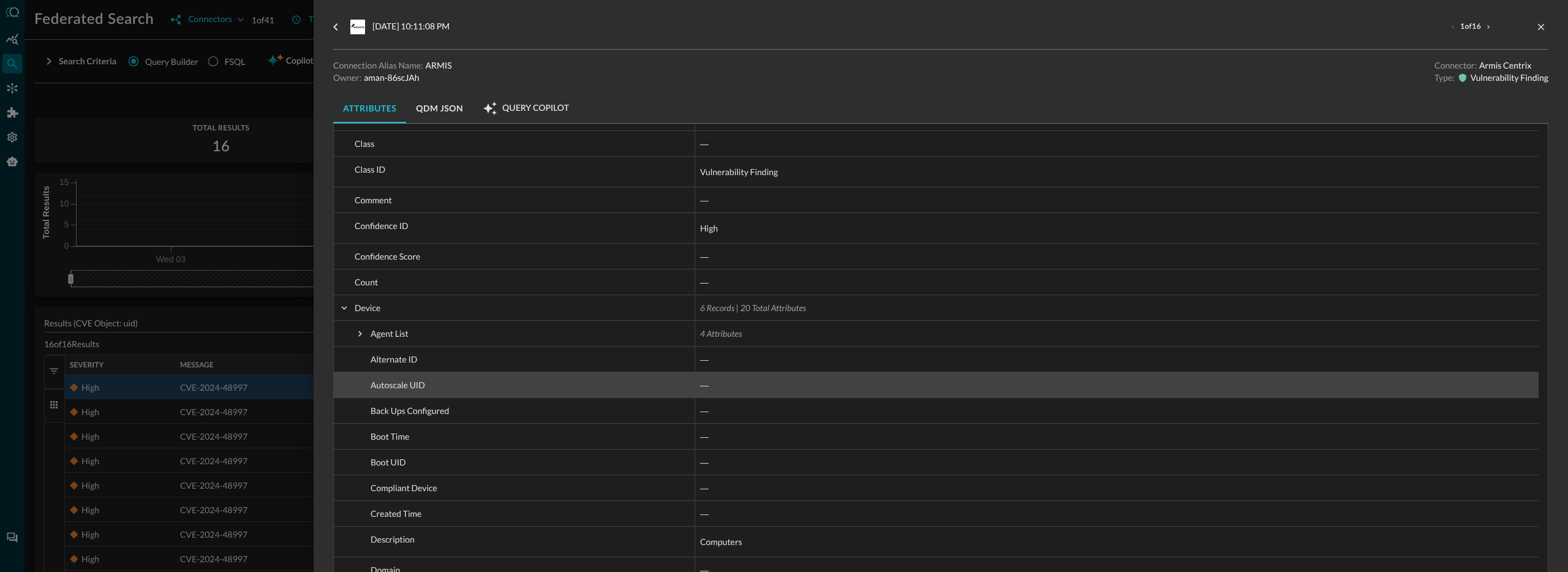
scroll to position [219, 0]
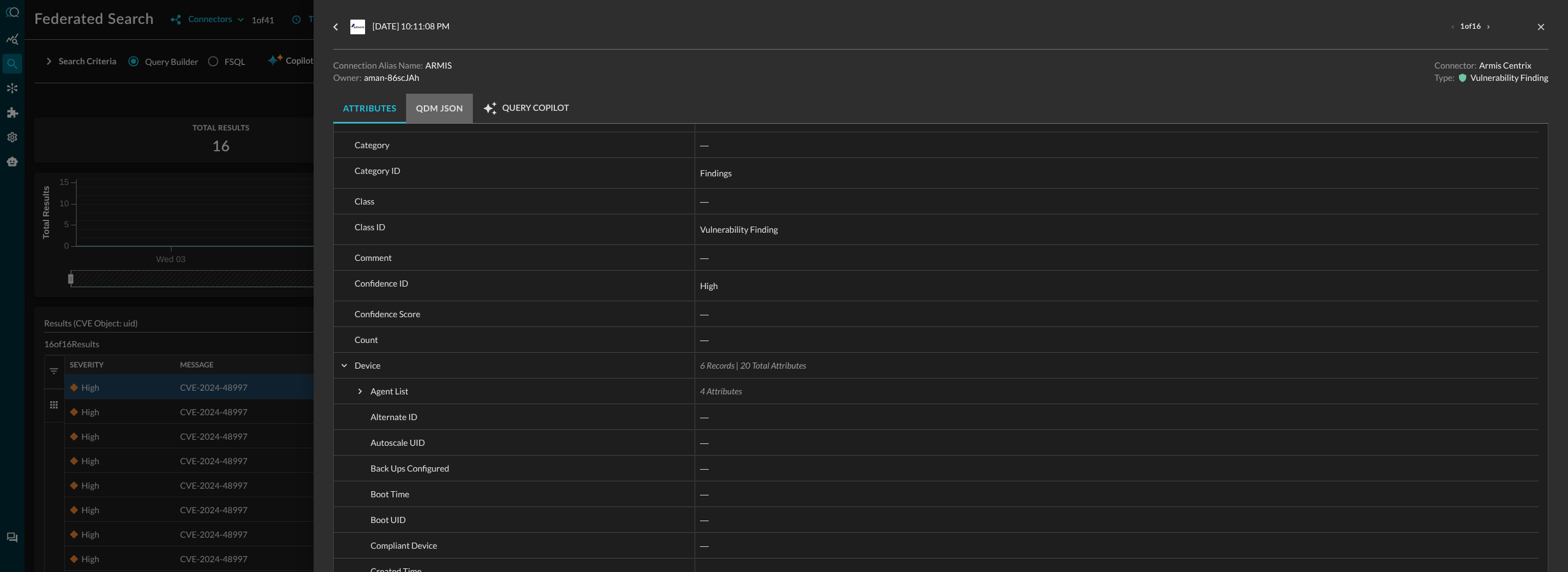
click at [438, 114] on button "QDM JSON" at bounding box center [439, 109] width 67 height 30
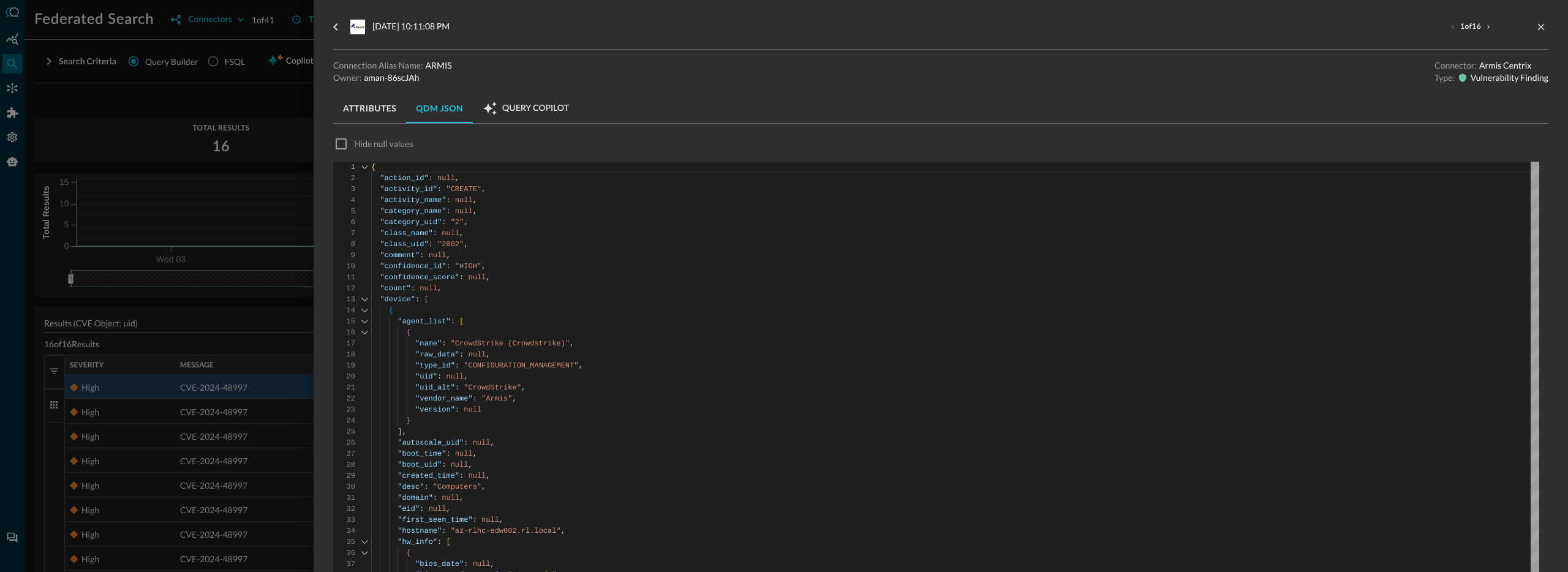
click at [375, 116] on button "Attributes" at bounding box center [369, 109] width 73 height 30
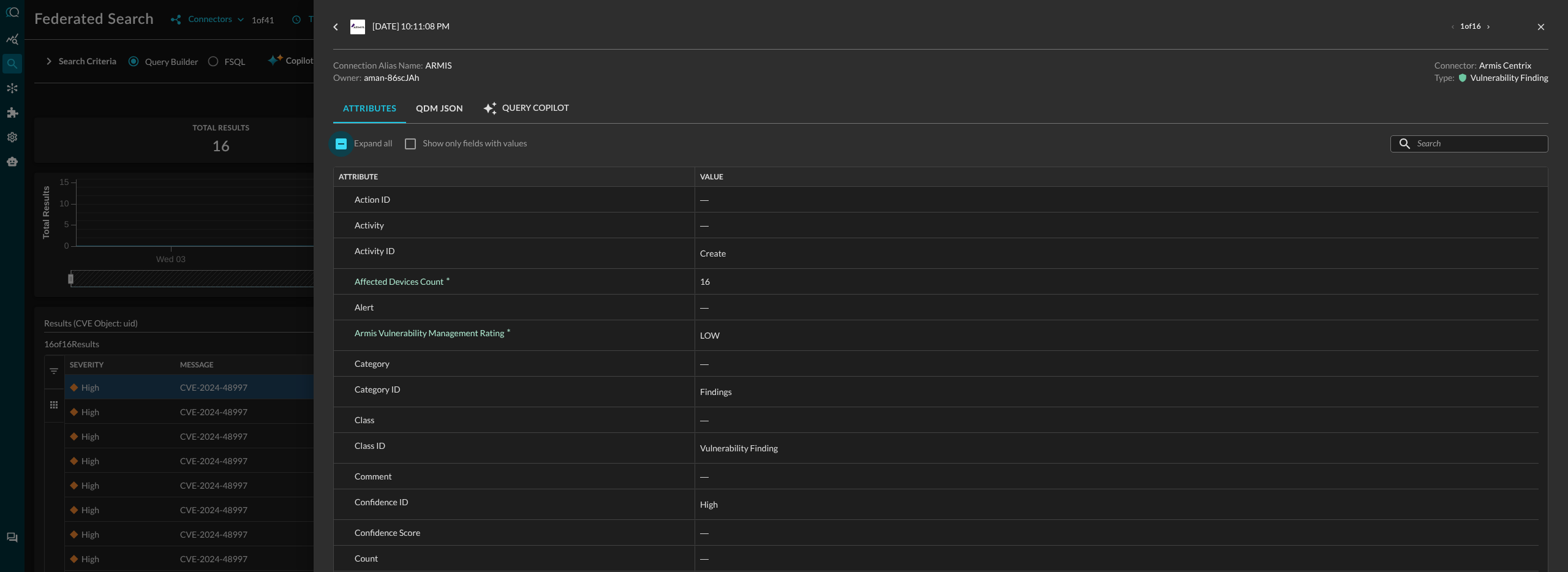
click at [345, 145] on input "checkbox" at bounding box center [341, 143] width 26 height 26
click at [341, 145] on input "checkbox" at bounding box center [341, 143] width 26 height 26
click at [343, 151] on input "checkbox" at bounding box center [341, 143] width 26 height 26
checkbox input "false"
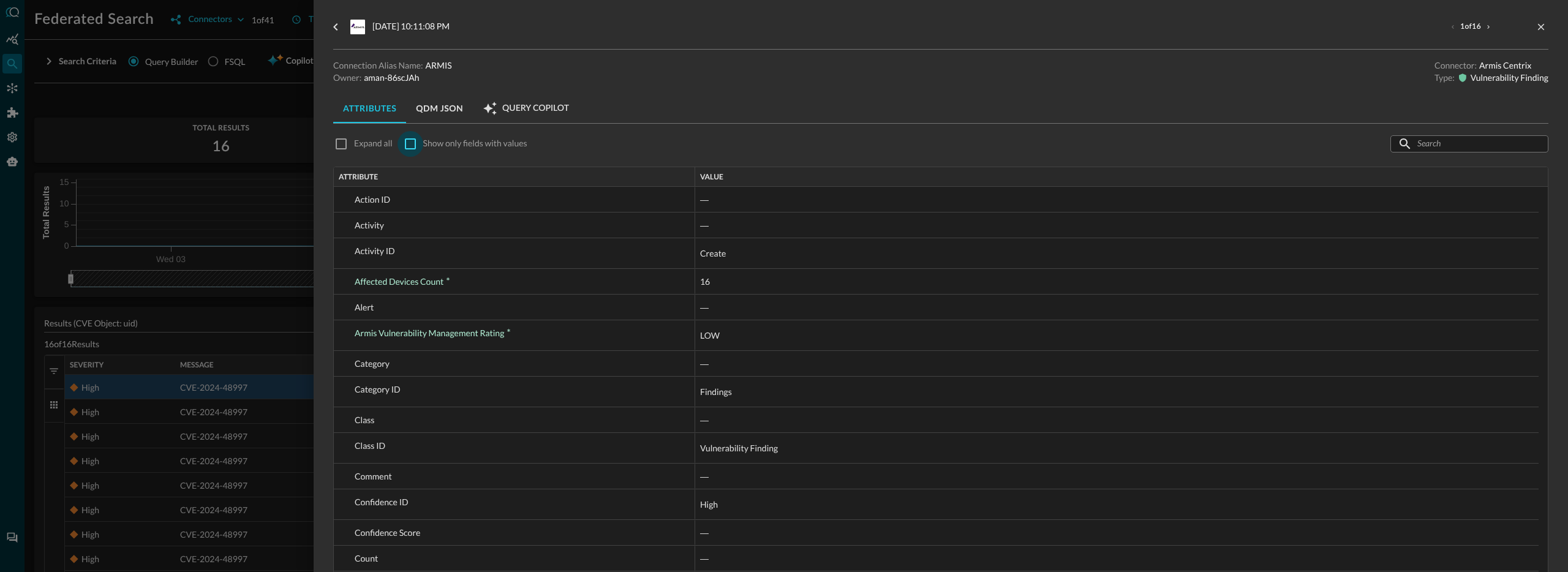
click at [411, 151] on input "checkbox" at bounding box center [410, 143] width 26 height 26
checkbox input "true"
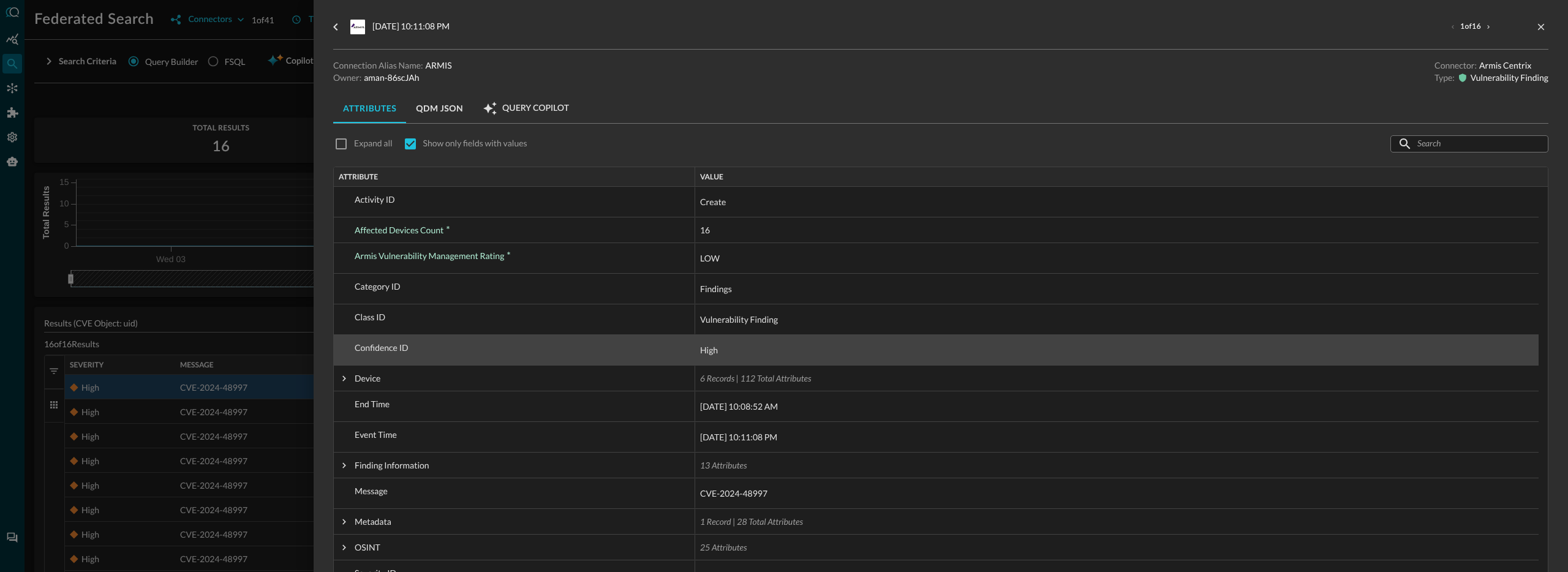
scroll to position [134, 0]
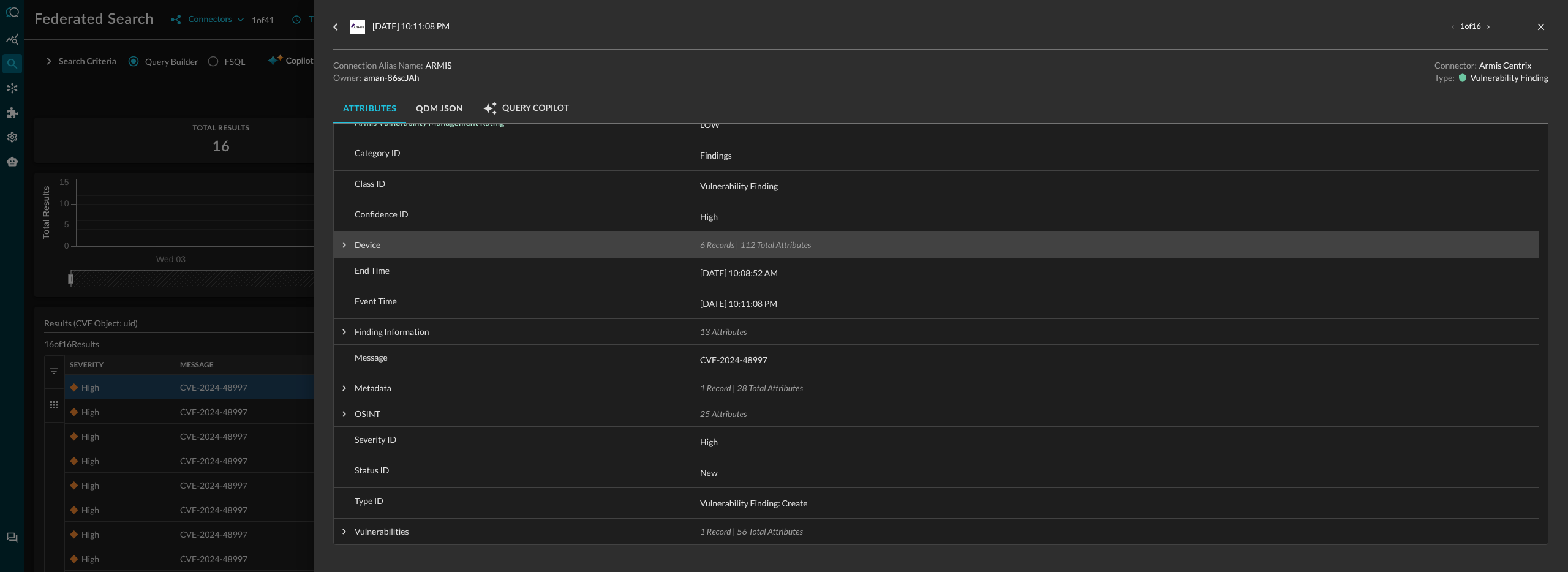
click at [348, 241] on span at bounding box center [344, 245] width 11 height 11
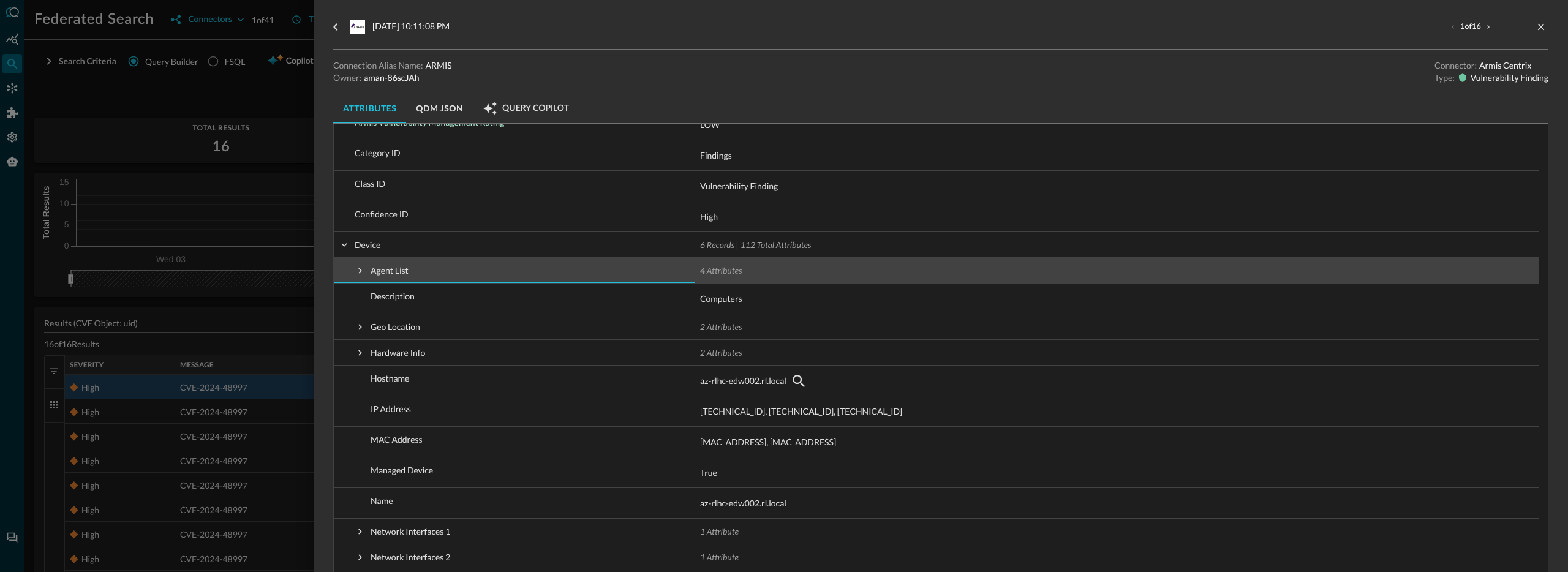
click at [363, 269] on span at bounding box center [360, 270] width 11 height 11
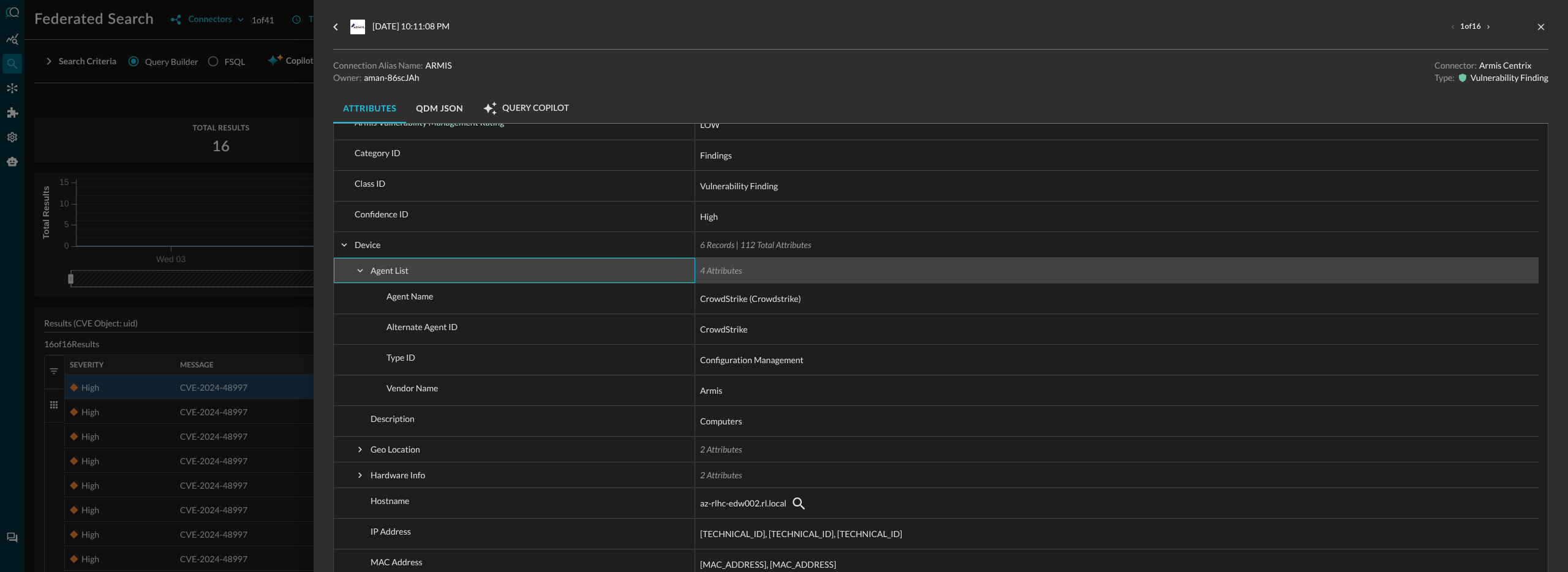
click at [363, 269] on span at bounding box center [360, 270] width 11 height 11
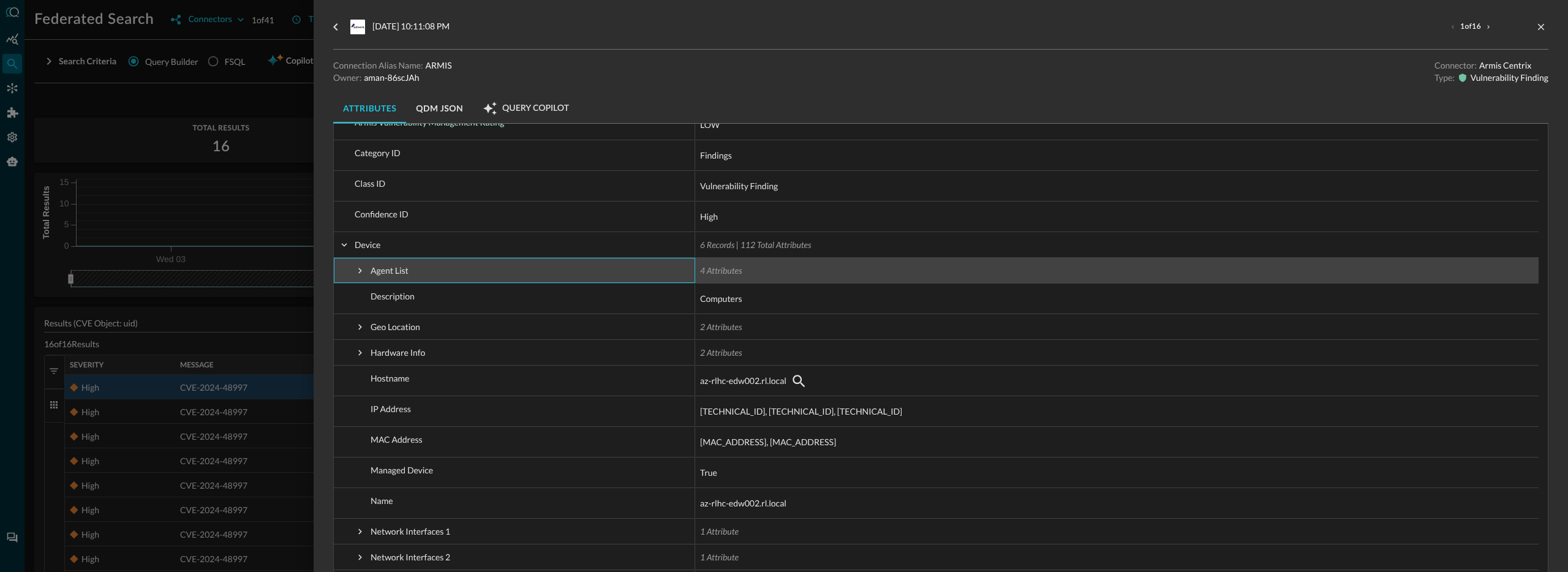
click at [364, 269] on span at bounding box center [360, 270] width 11 height 11
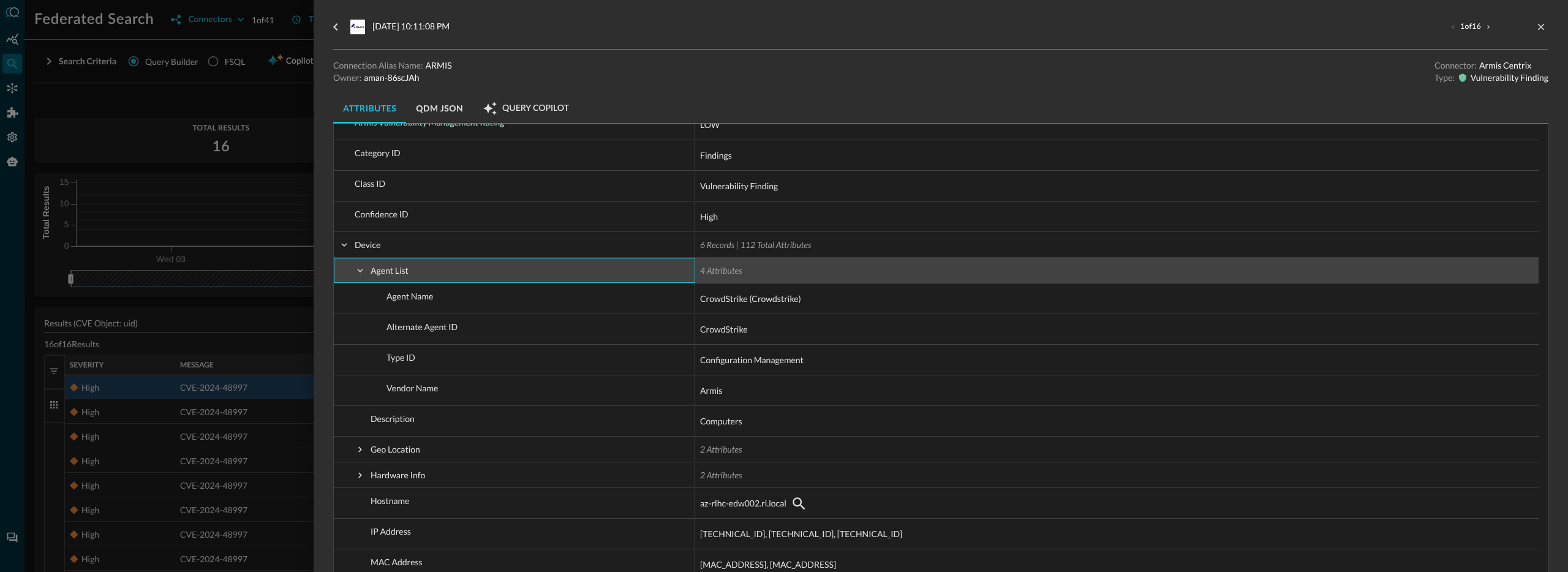
click at [364, 269] on span at bounding box center [360, 270] width 11 height 11
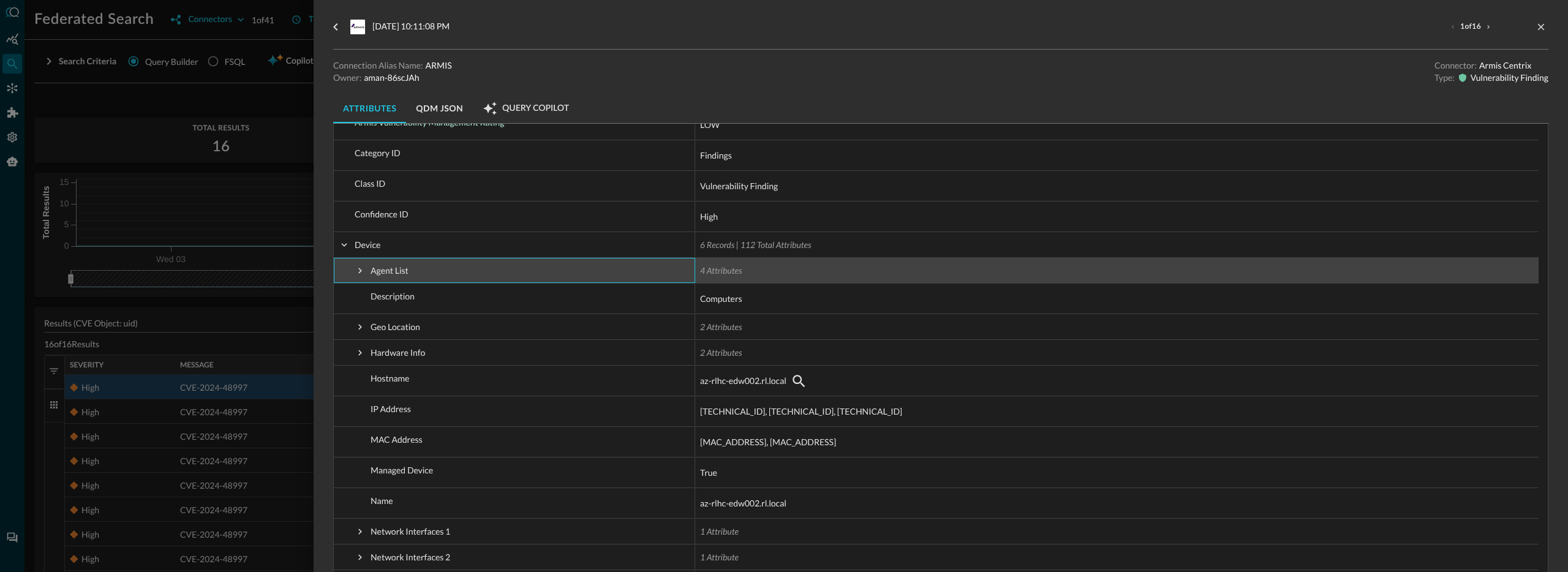
click at [358, 267] on span at bounding box center [360, 270] width 11 height 11
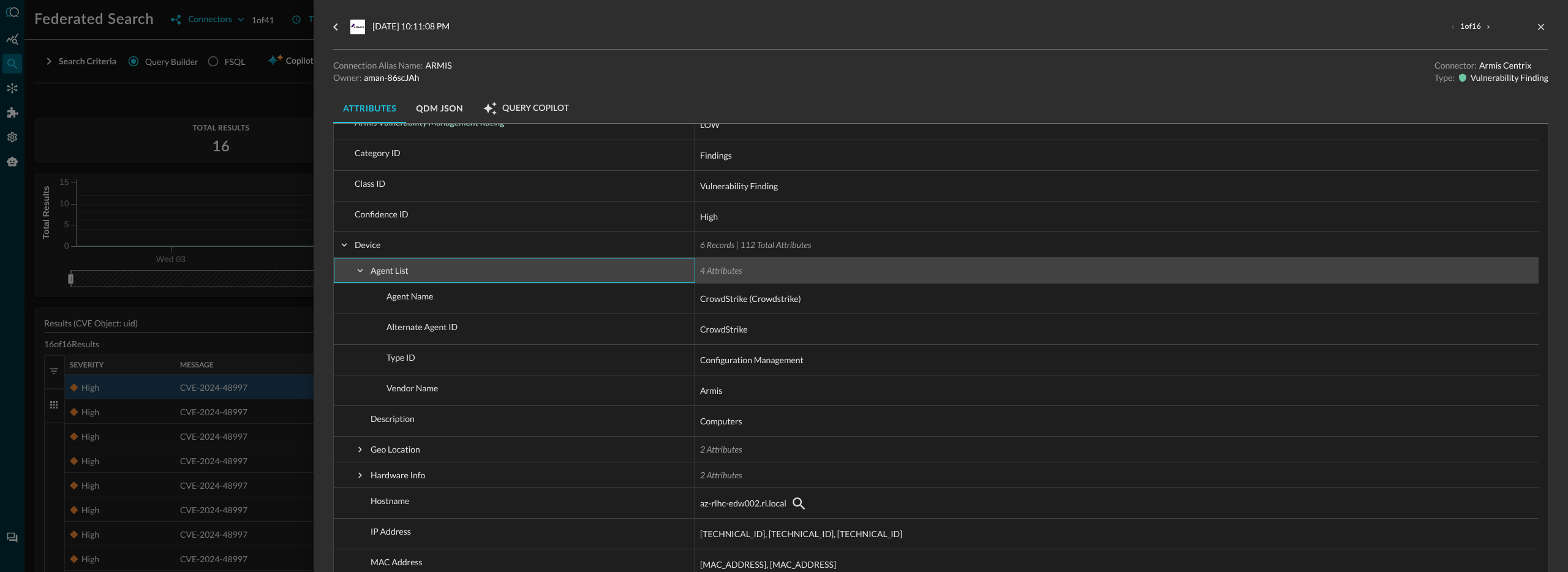
click at [358, 267] on span at bounding box center [360, 270] width 11 height 11
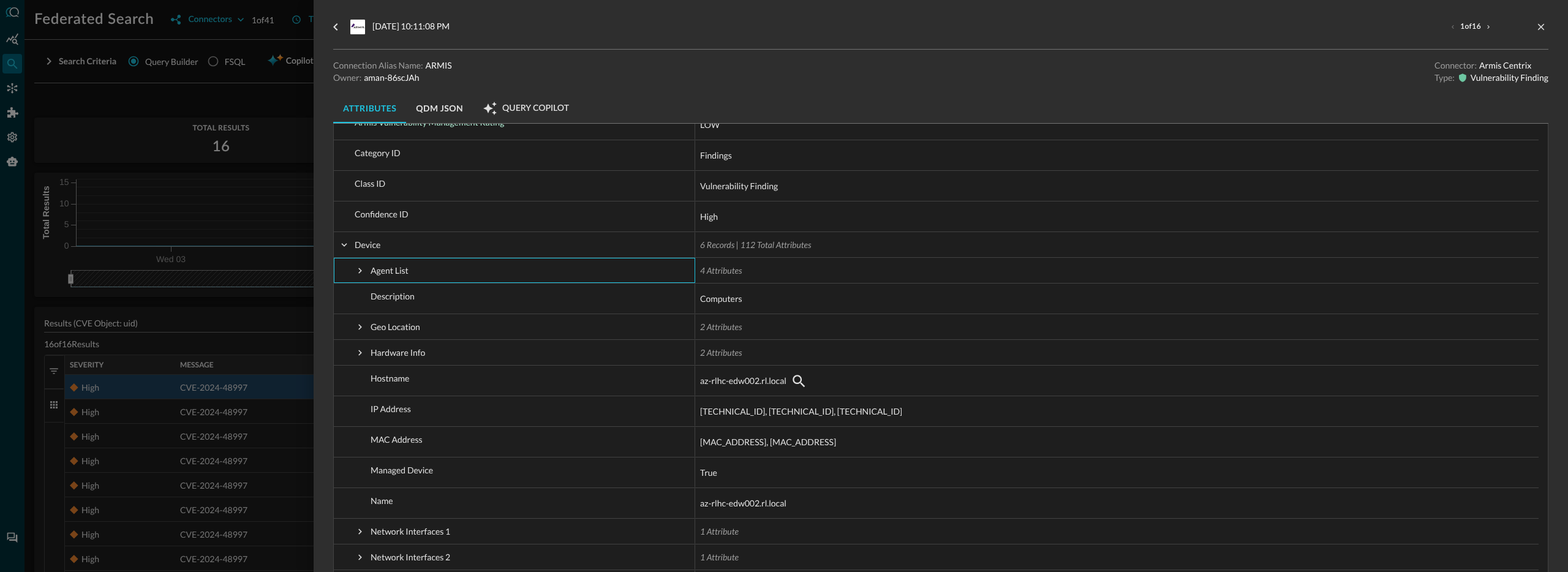
click at [247, 165] on div at bounding box center [784, 286] width 1568 height 572
